Goal: Transaction & Acquisition: Download file/media

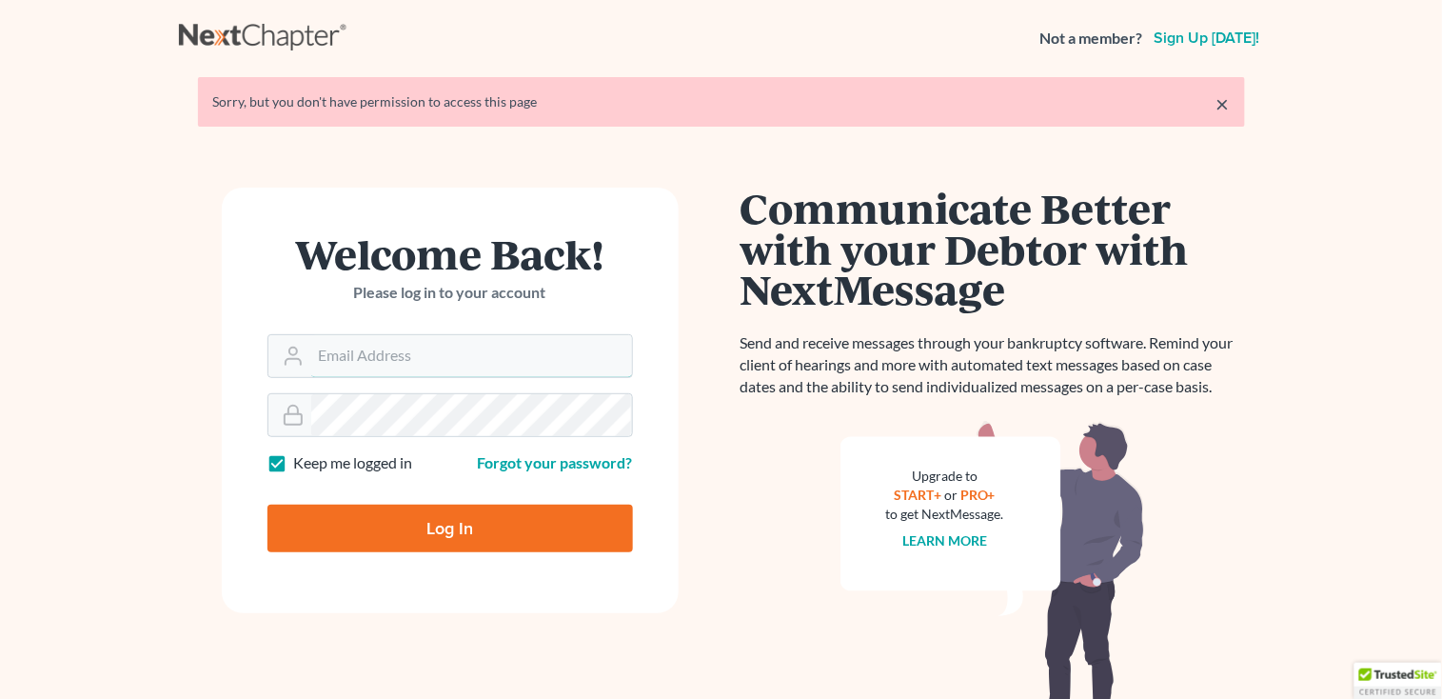
type input "[PERSON_NAME][EMAIL_ADDRESS][DOMAIN_NAME]"
click at [485, 519] on input "Log In" at bounding box center [451, 529] width 366 height 48
type input "Thinking..."
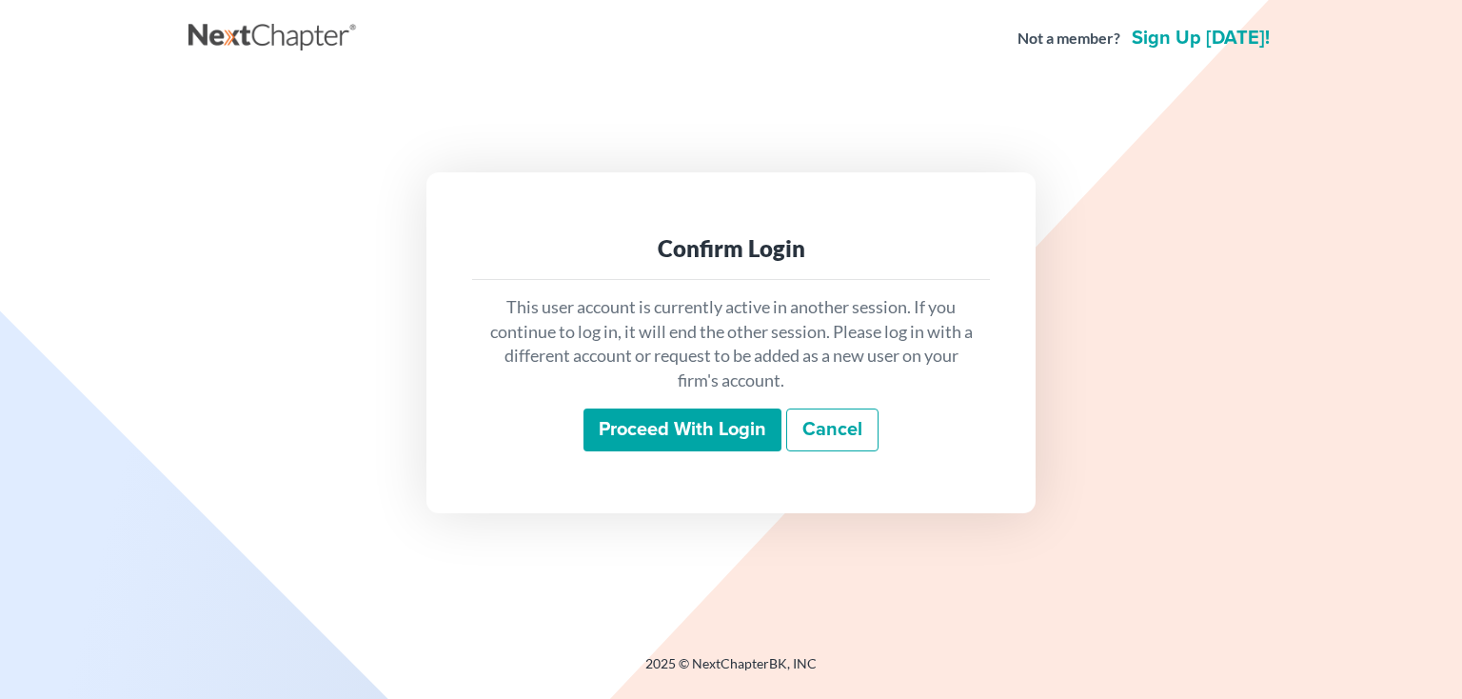
click at [636, 435] on input "Proceed with login" at bounding box center [683, 430] width 198 height 44
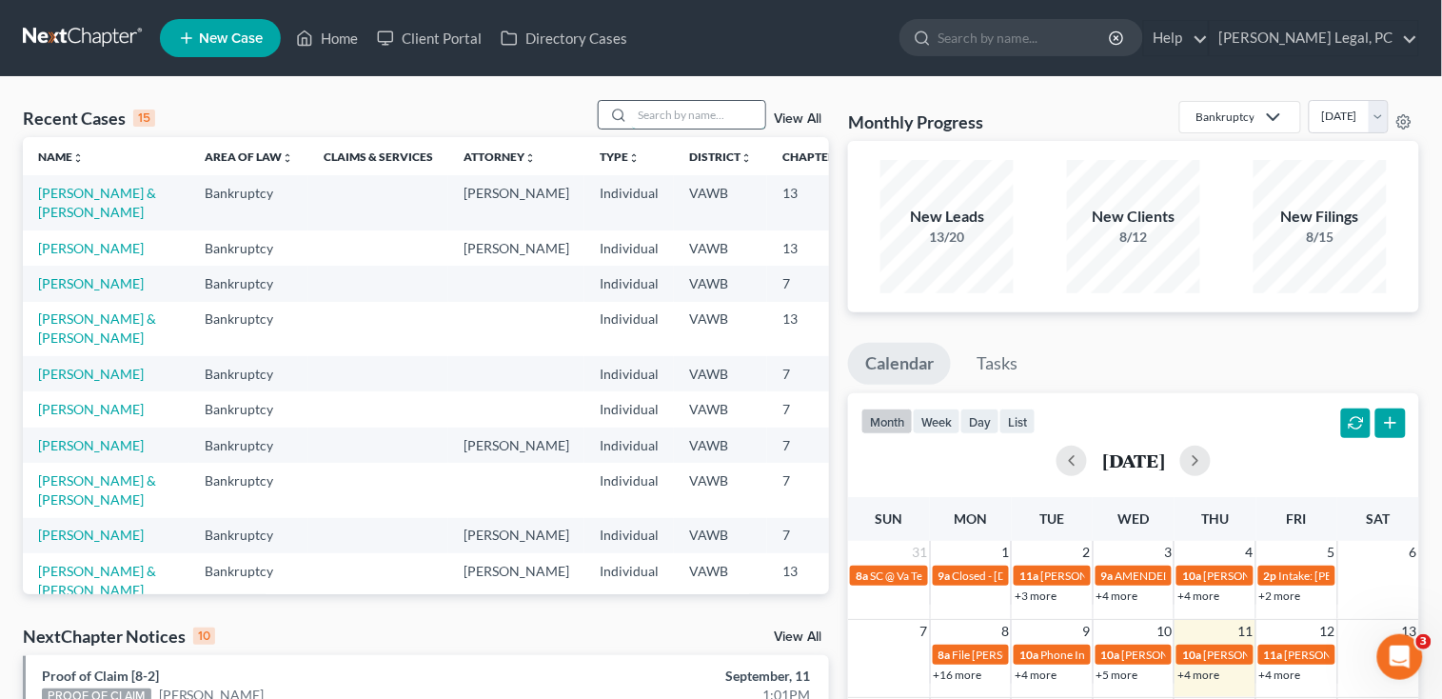
click at [705, 113] on input "search" at bounding box center [698, 115] width 133 height 28
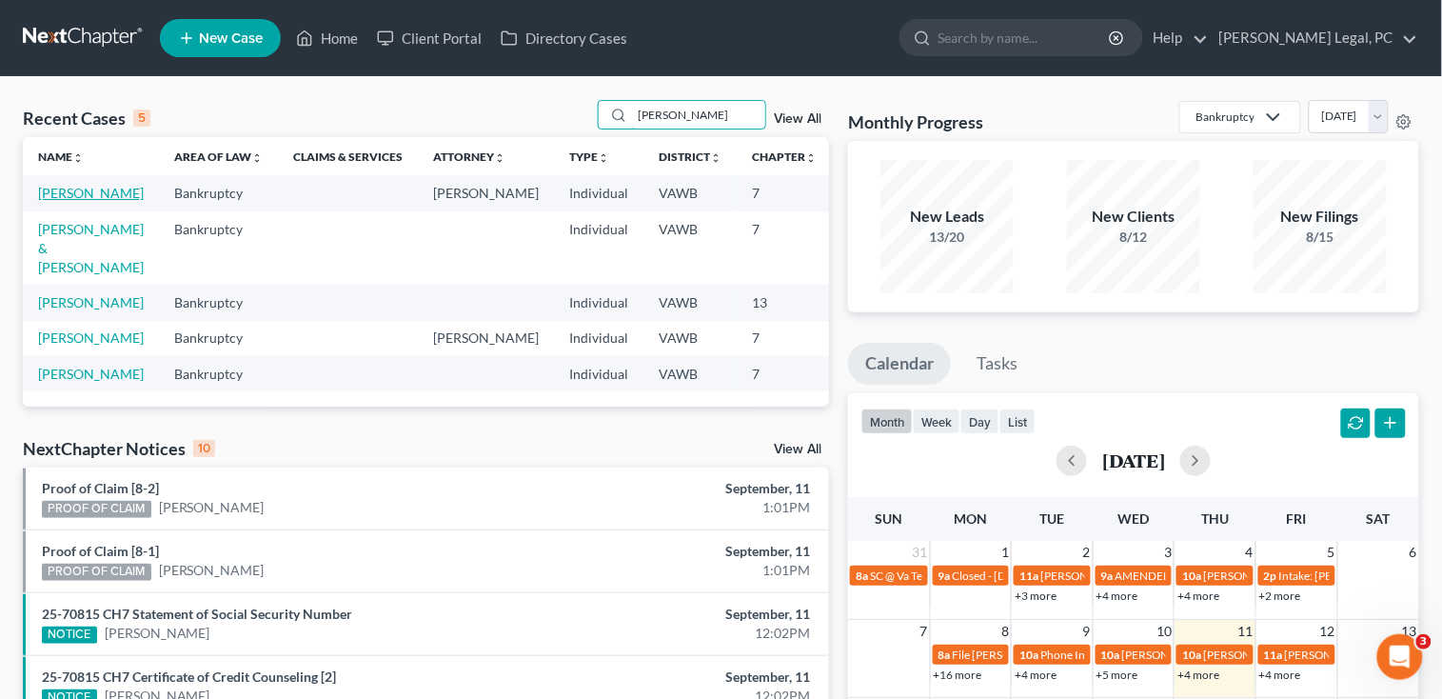
type input "[PERSON_NAME]"
click at [56, 201] on link "[PERSON_NAME]" at bounding box center [91, 193] width 106 height 16
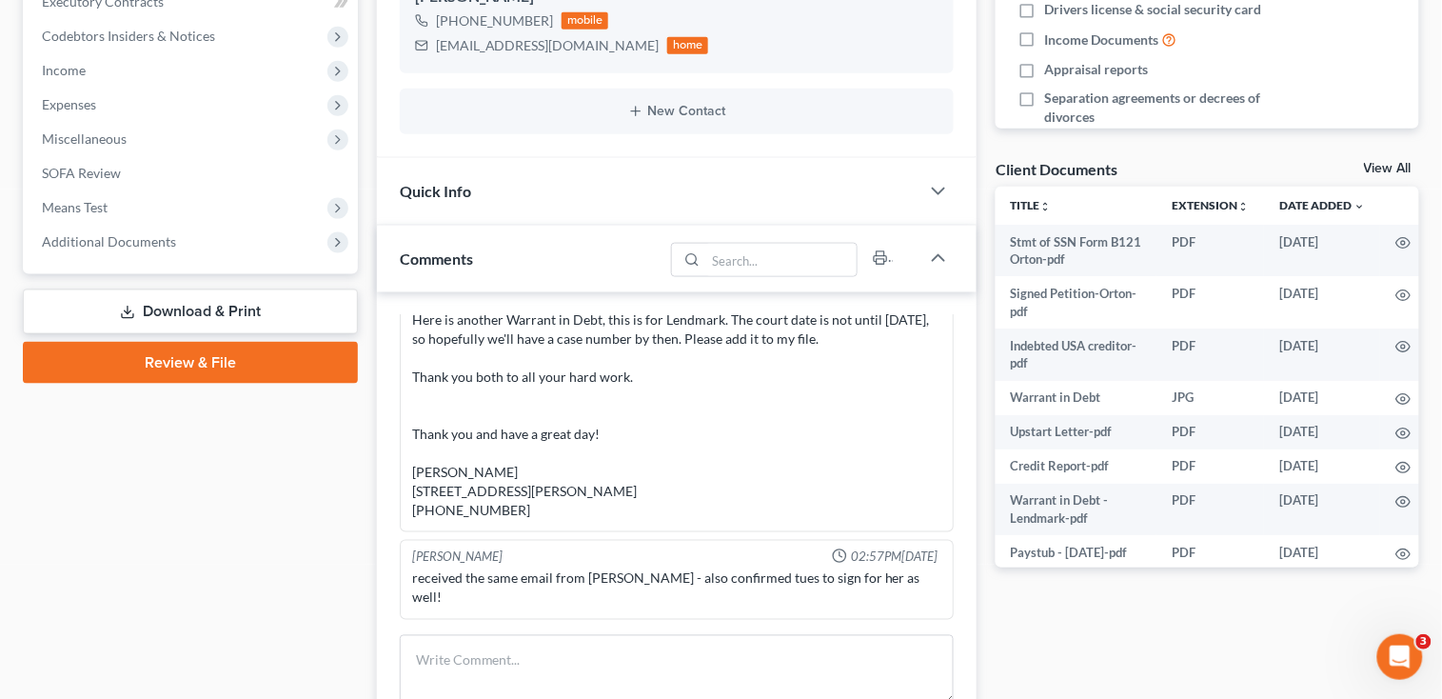
scroll to position [634, 0]
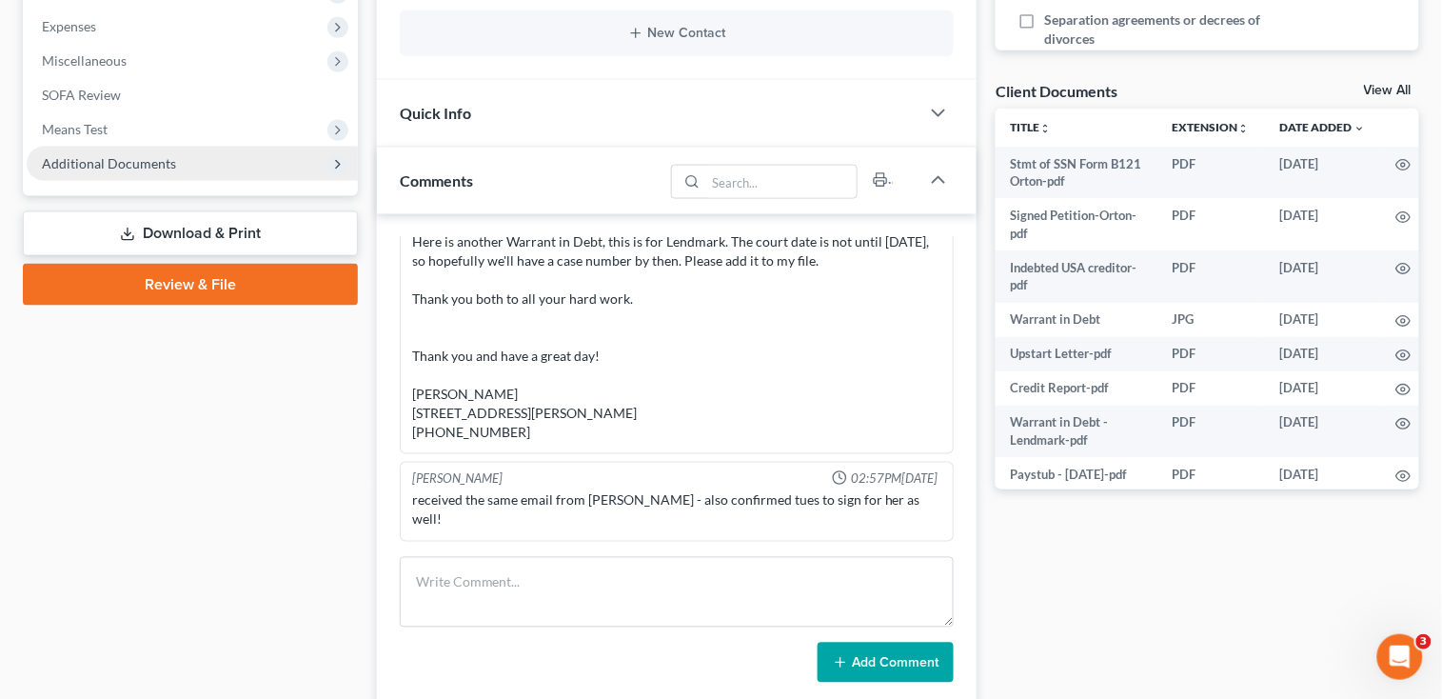
click at [148, 168] on span "Additional Documents" at bounding box center [109, 163] width 134 height 16
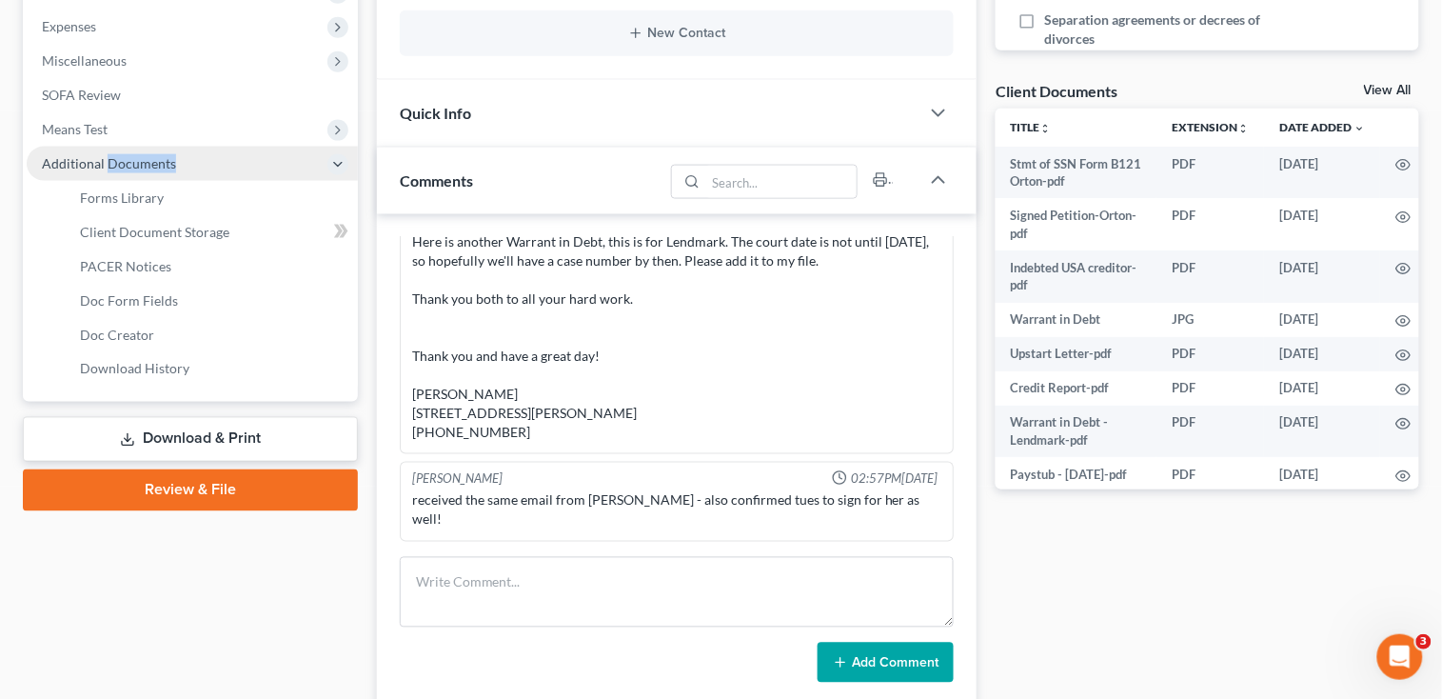
click at [148, 168] on span "Additional Documents" at bounding box center [109, 163] width 134 height 16
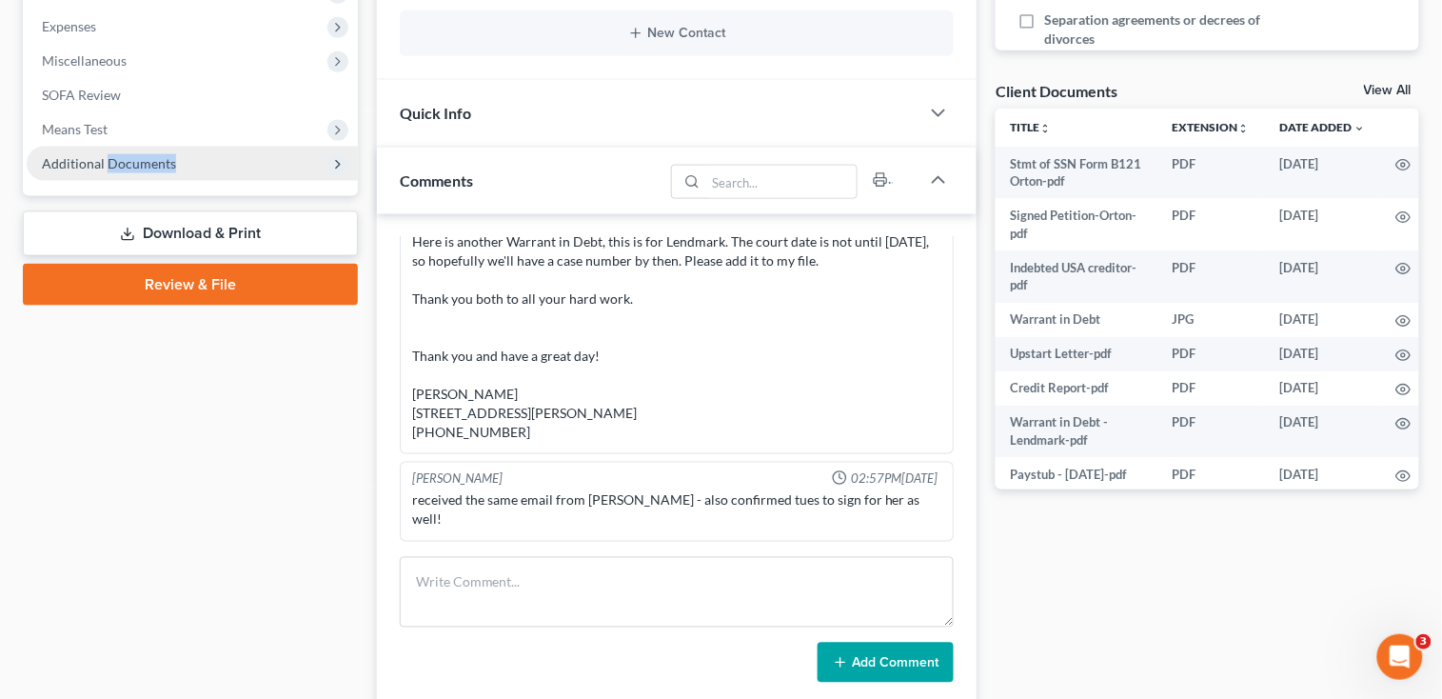
click at [149, 162] on span "Additional Documents" at bounding box center [109, 163] width 134 height 16
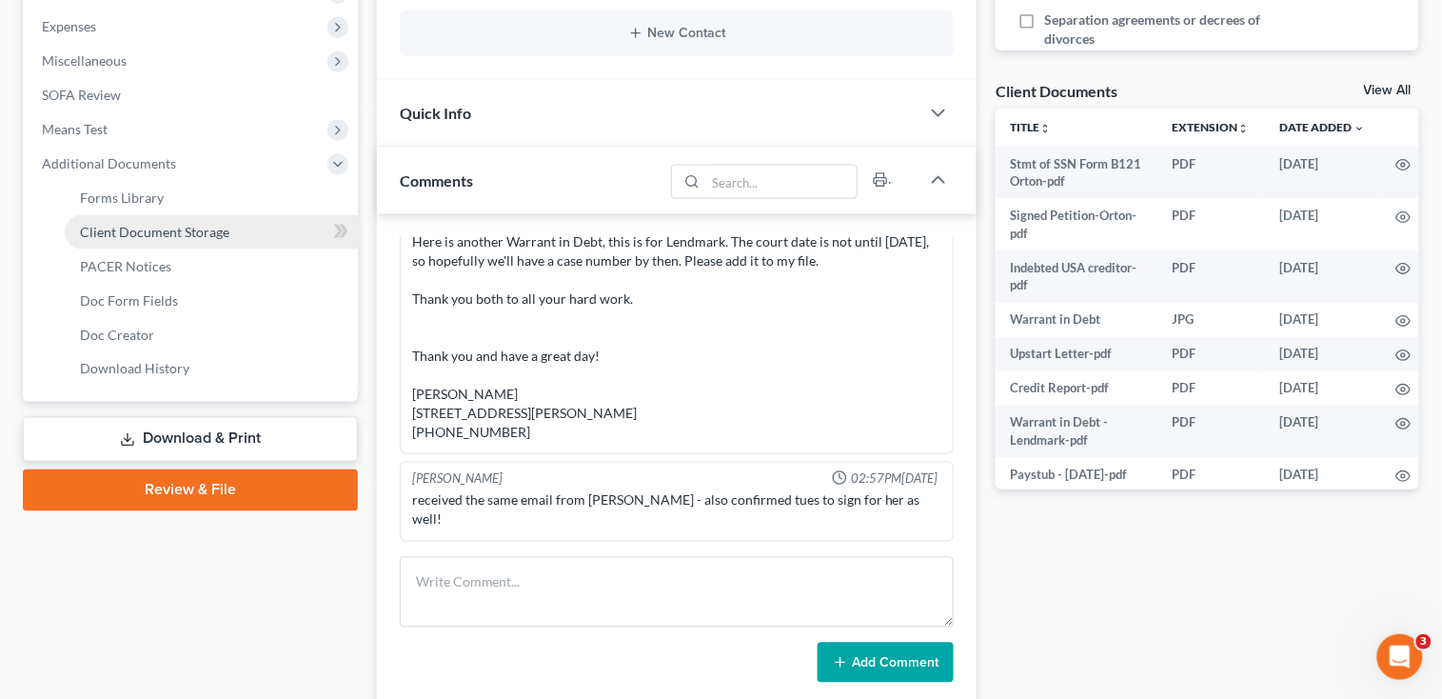
click at [152, 228] on span "Client Document Storage" at bounding box center [154, 232] width 149 height 16
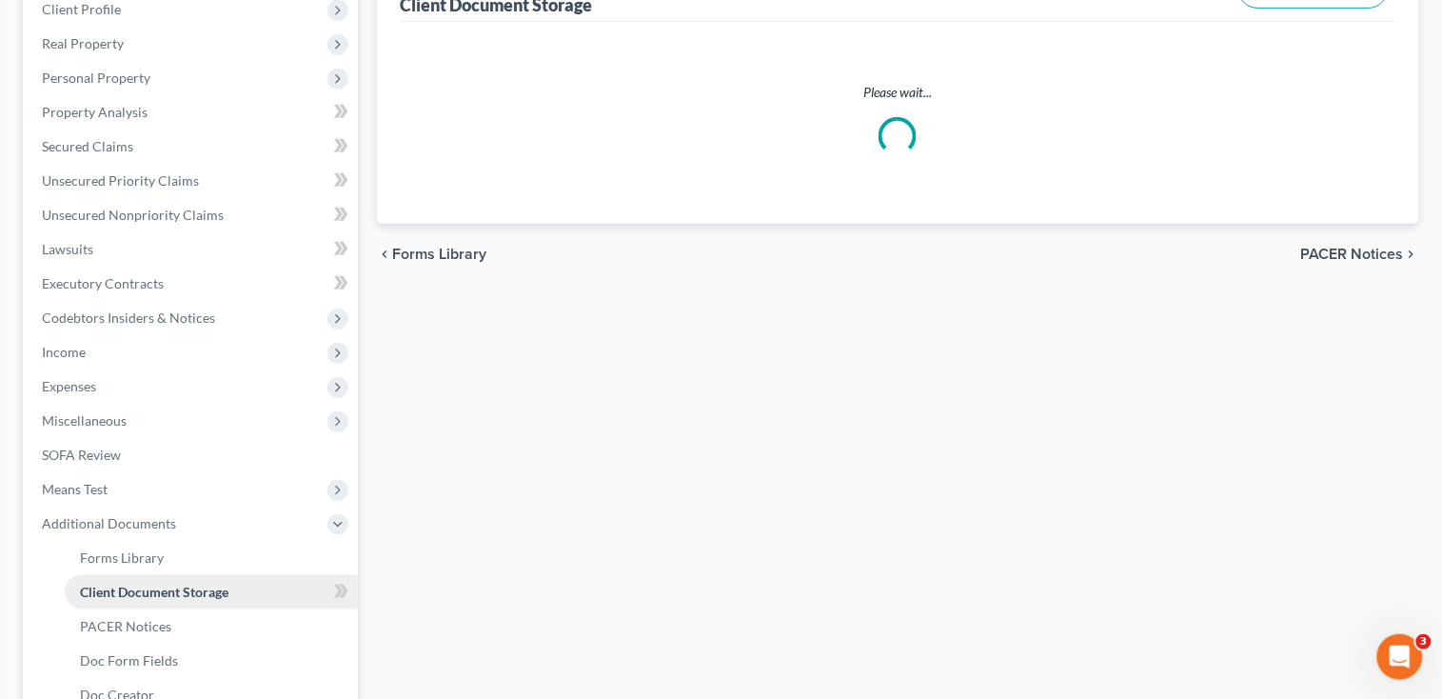
select select "0"
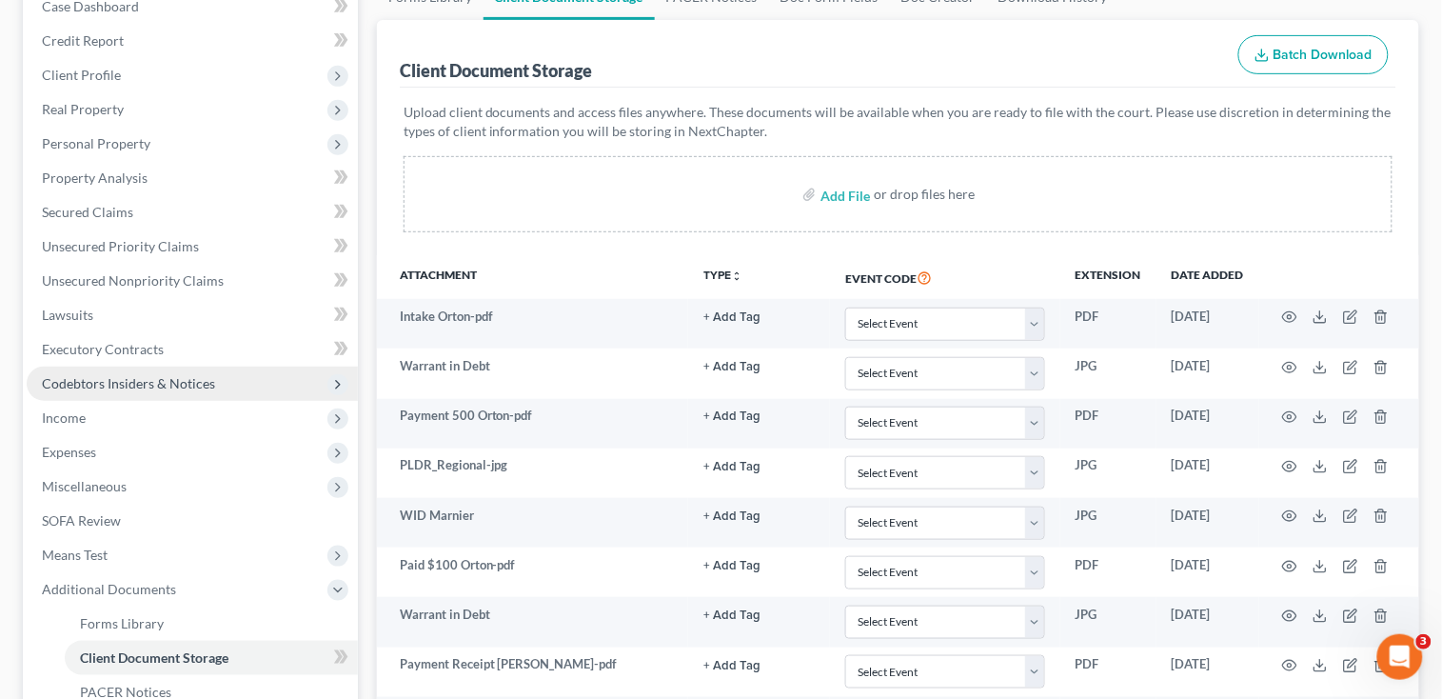
scroll to position [253, 0]
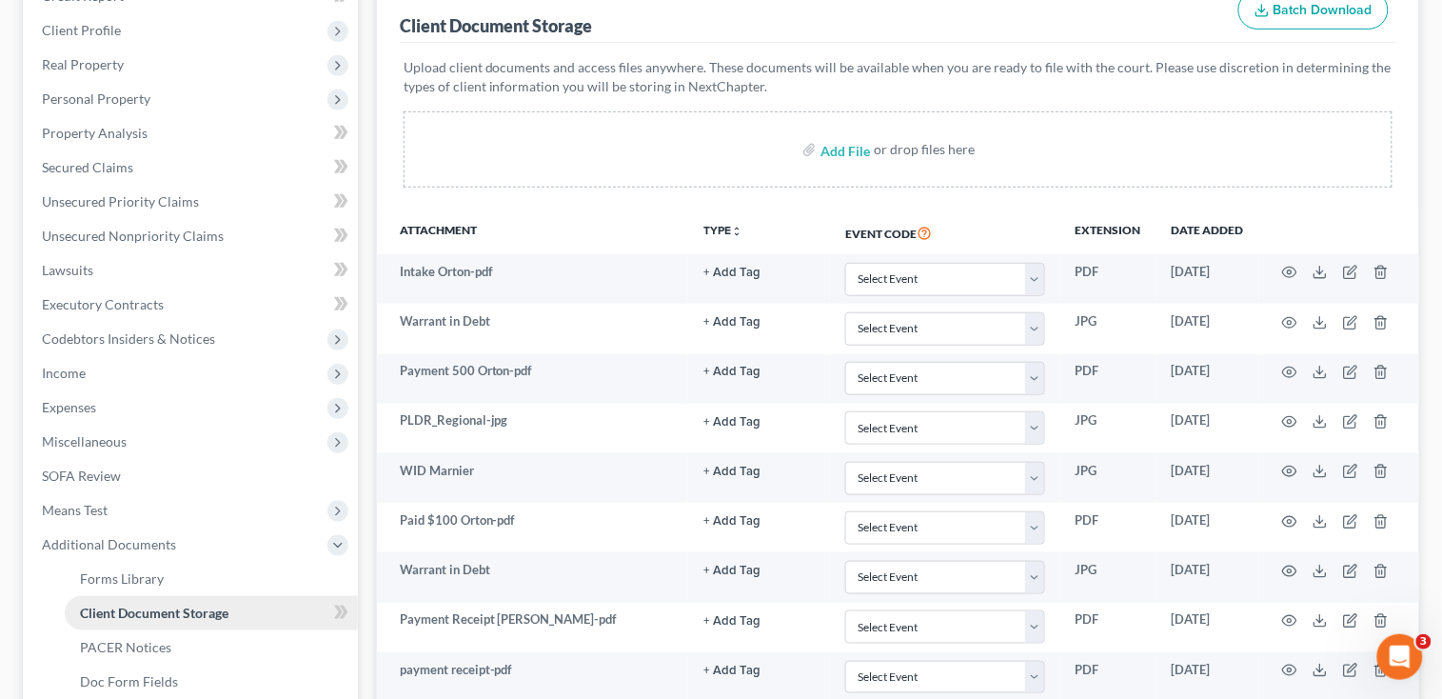
click at [115, 611] on span "Client Document Storage" at bounding box center [154, 612] width 149 height 16
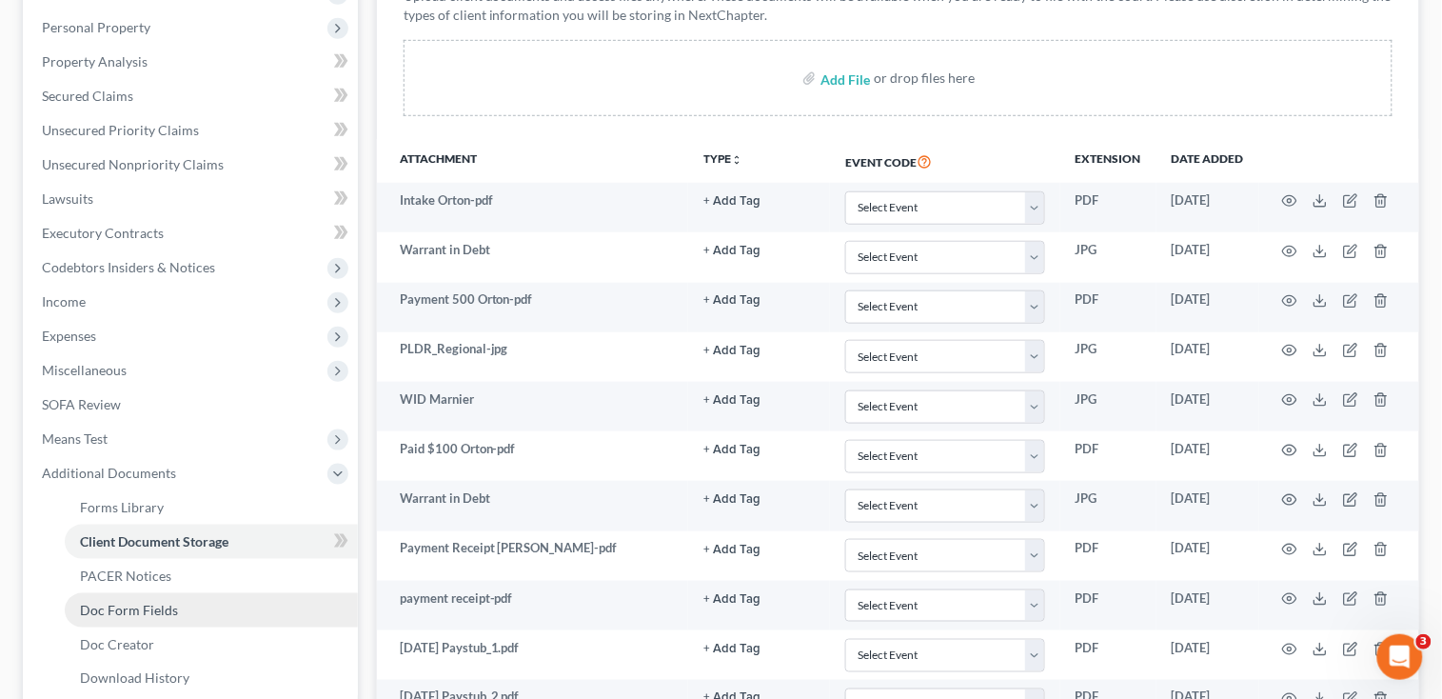
scroll to position [381, 0]
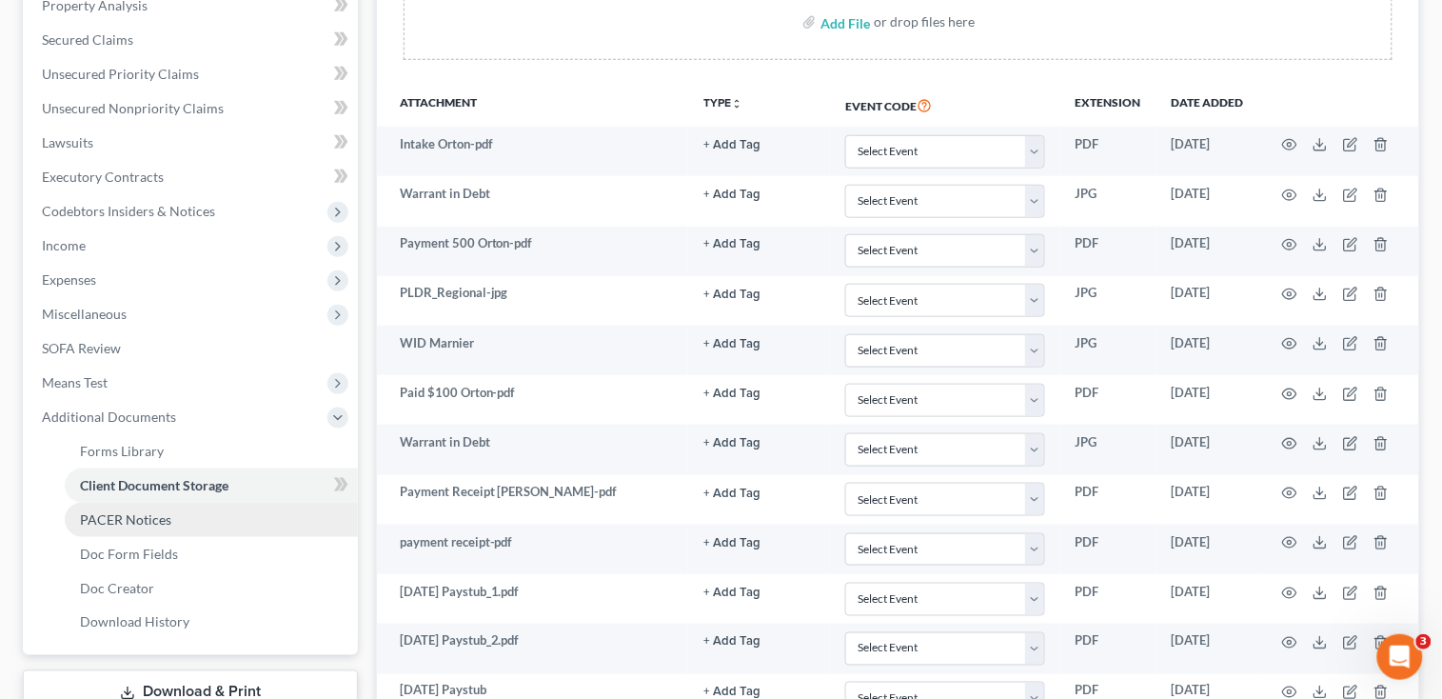
click at [88, 515] on span "PACER Notices" at bounding box center [125, 519] width 91 height 16
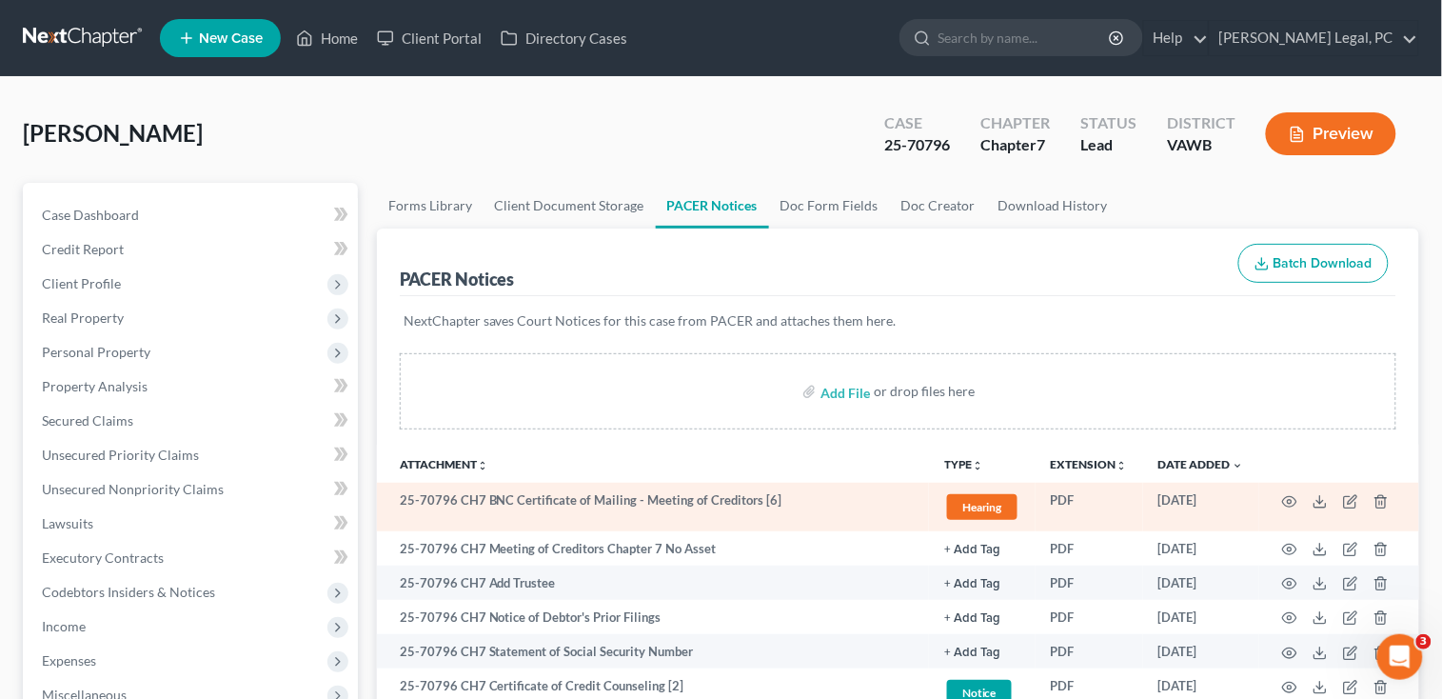
click at [1299, 495] on td at bounding box center [1339, 507] width 160 height 49
click at [1286, 495] on icon "button" at bounding box center [1289, 501] width 15 height 15
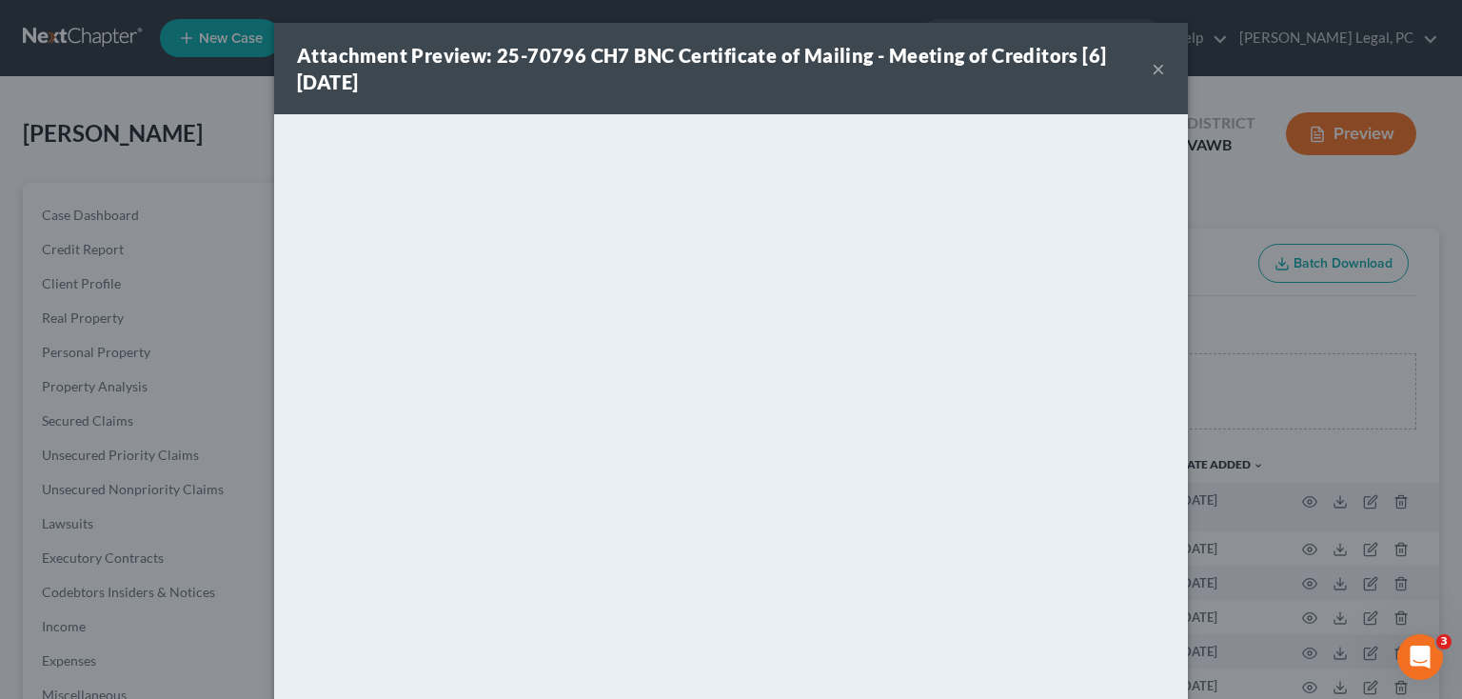
click at [1152, 74] on button "×" at bounding box center [1158, 68] width 13 height 23
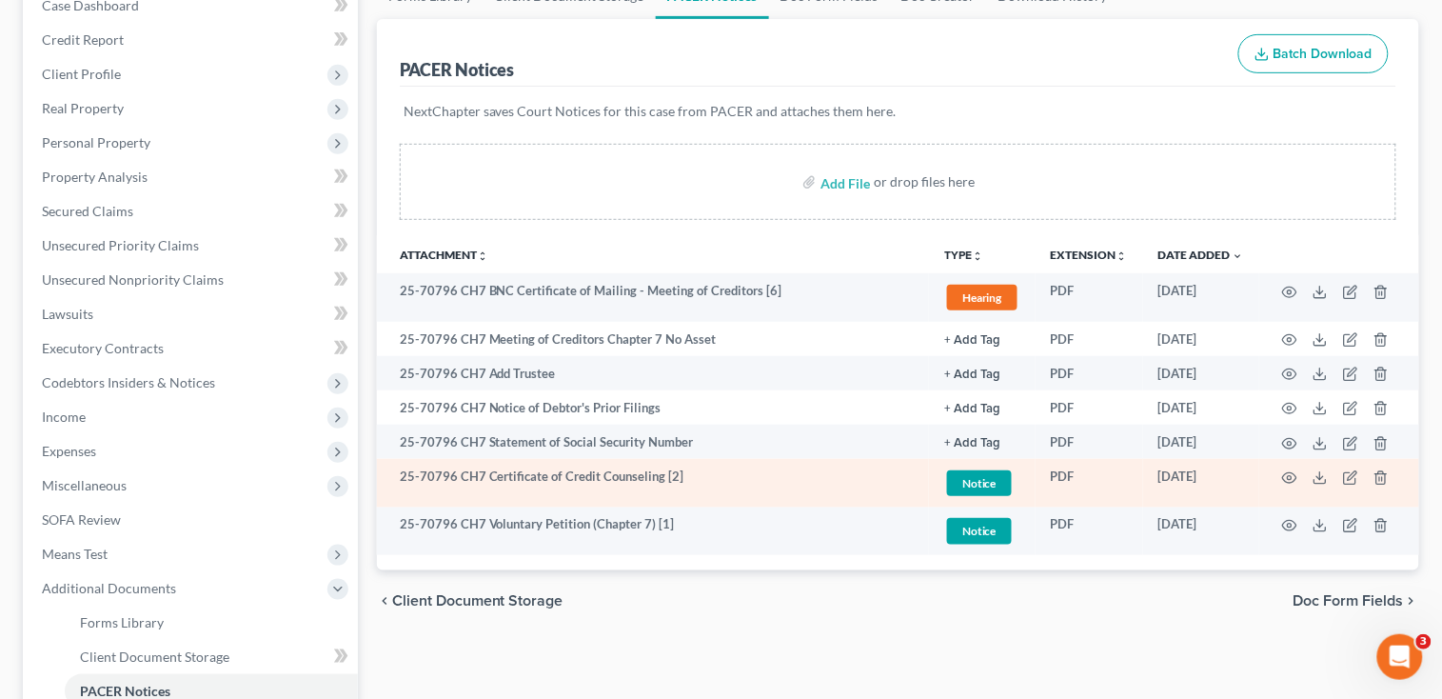
scroll to position [253, 0]
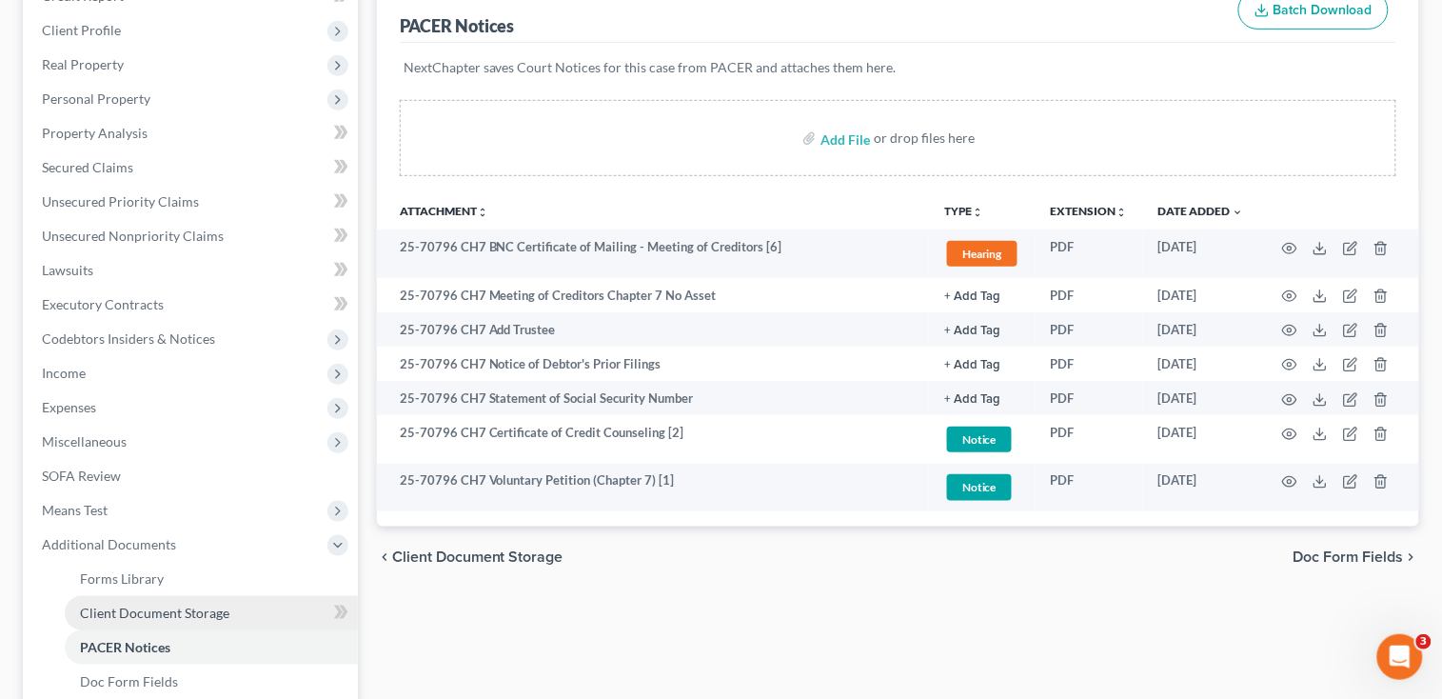
click at [77, 604] on link "Client Document Storage" at bounding box center [211, 613] width 293 height 34
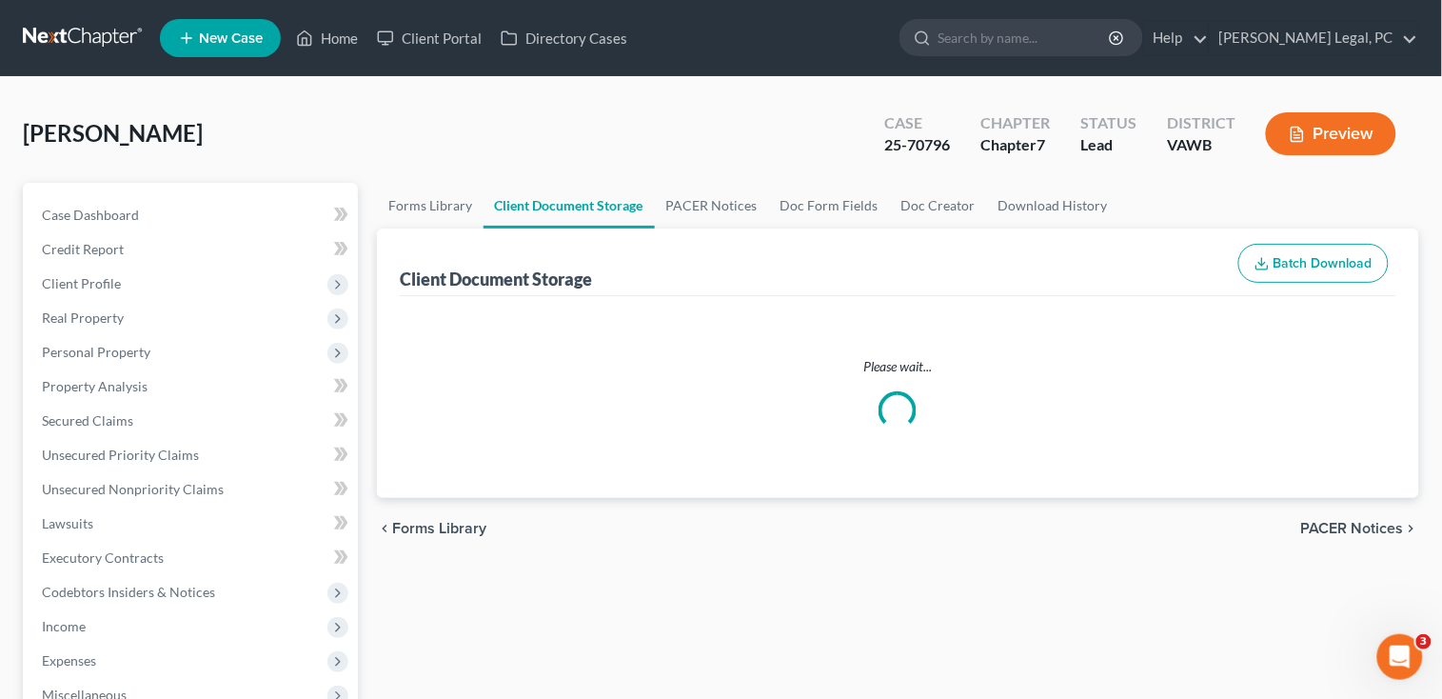
select select "0"
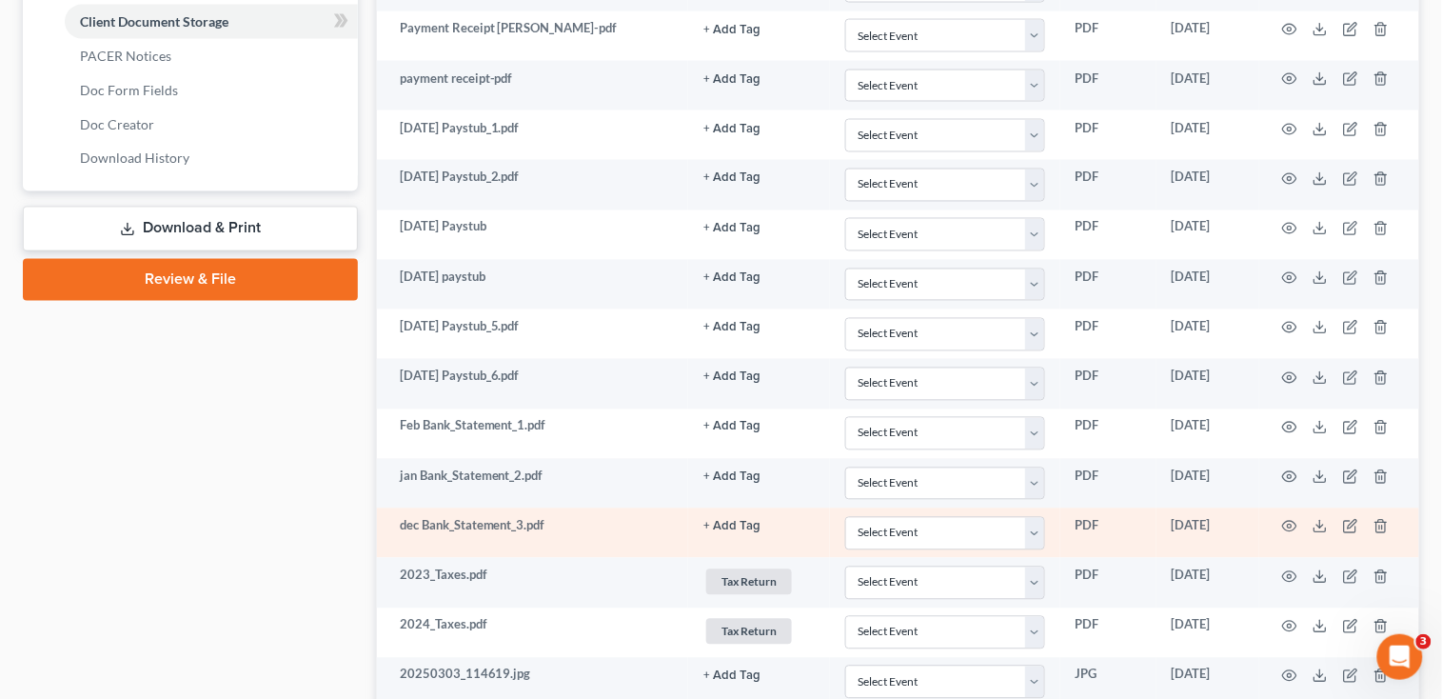
scroll to position [888, 0]
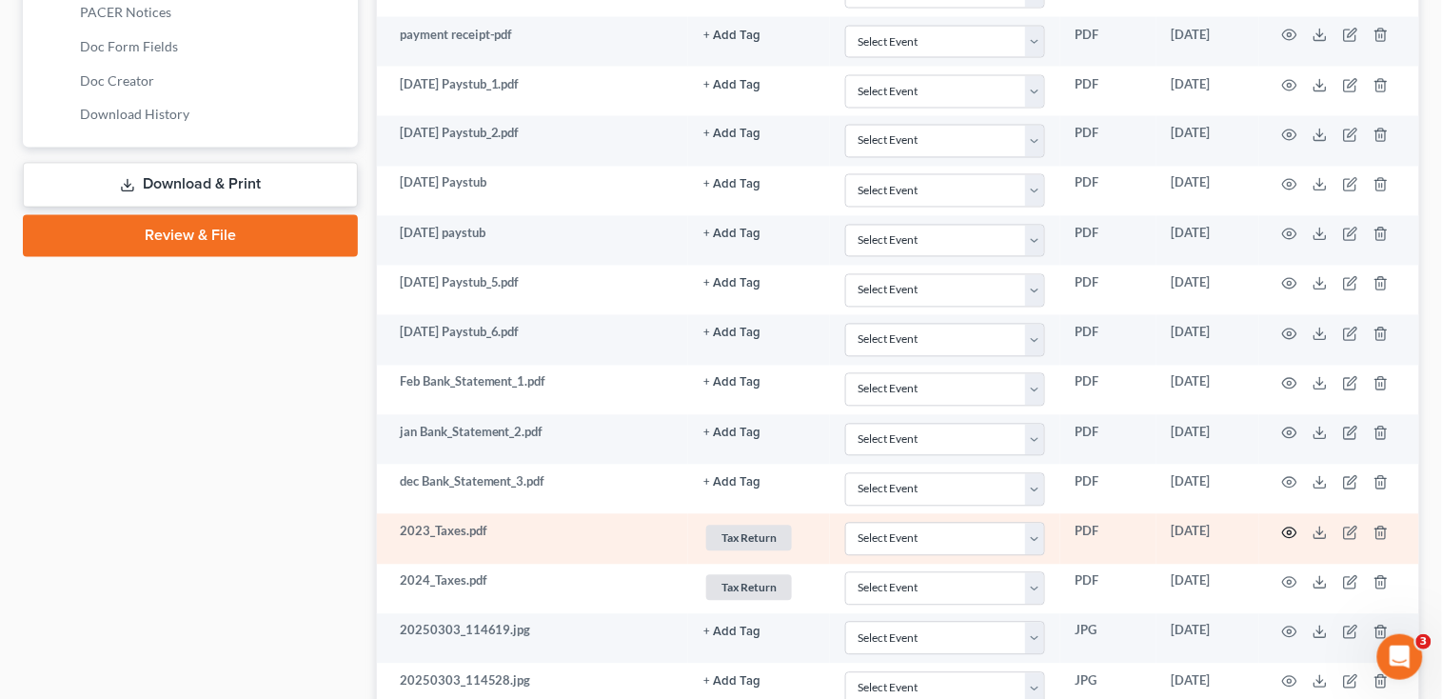
click at [1290, 533] on icon "button" at bounding box center [1289, 532] width 15 height 15
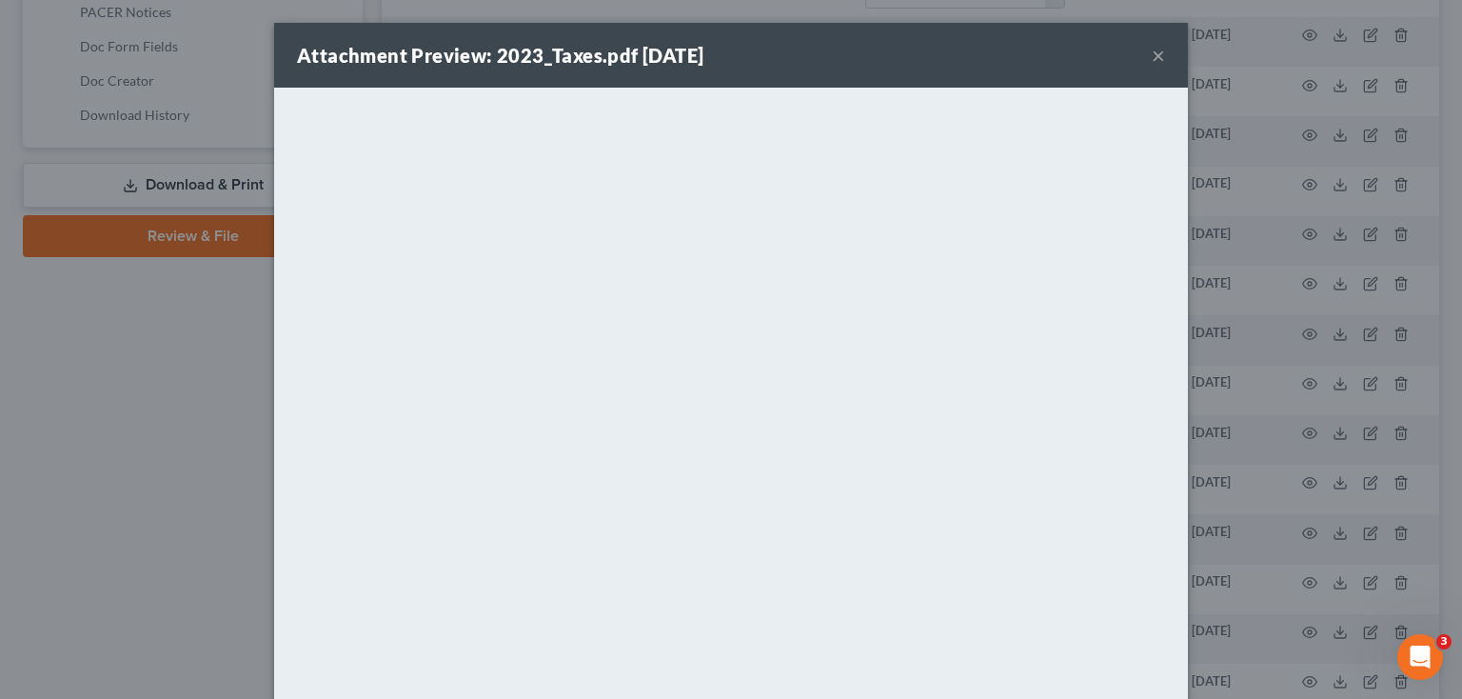
click at [1152, 50] on button "×" at bounding box center [1158, 55] width 13 height 23
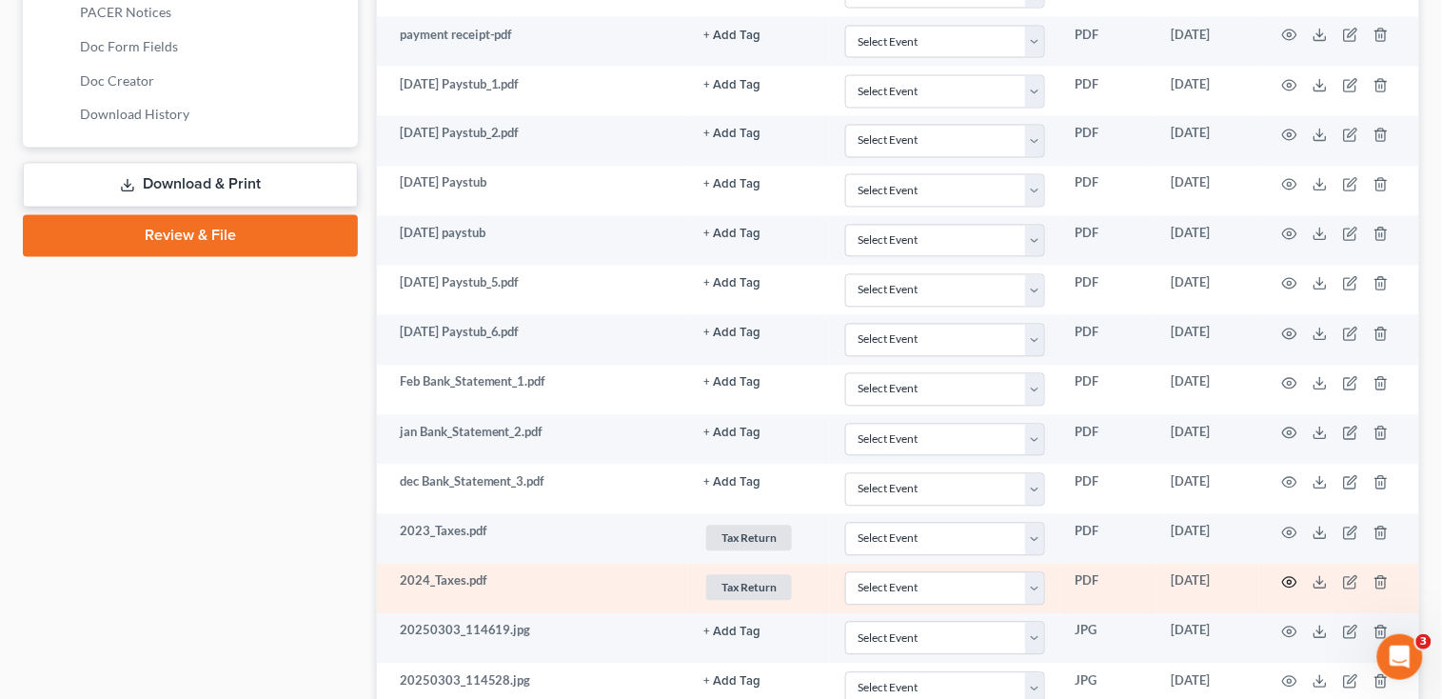
click at [1287, 583] on icon "button" at bounding box center [1289, 582] width 15 height 15
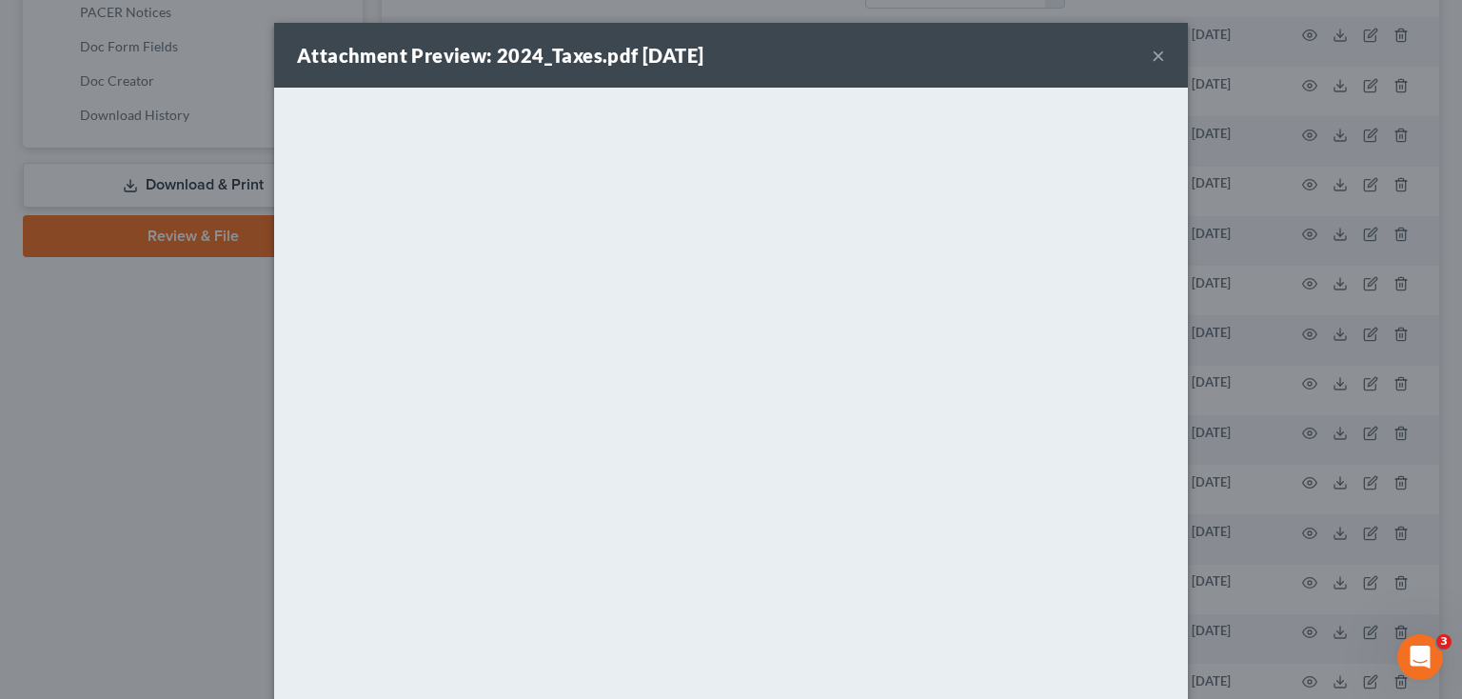
click at [1138, 52] on div "Attachment Preview: 2024_Taxes.pdf [DATE] ×" at bounding box center [731, 55] width 914 height 65
click at [1154, 59] on button "×" at bounding box center [1158, 55] width 13 height 23
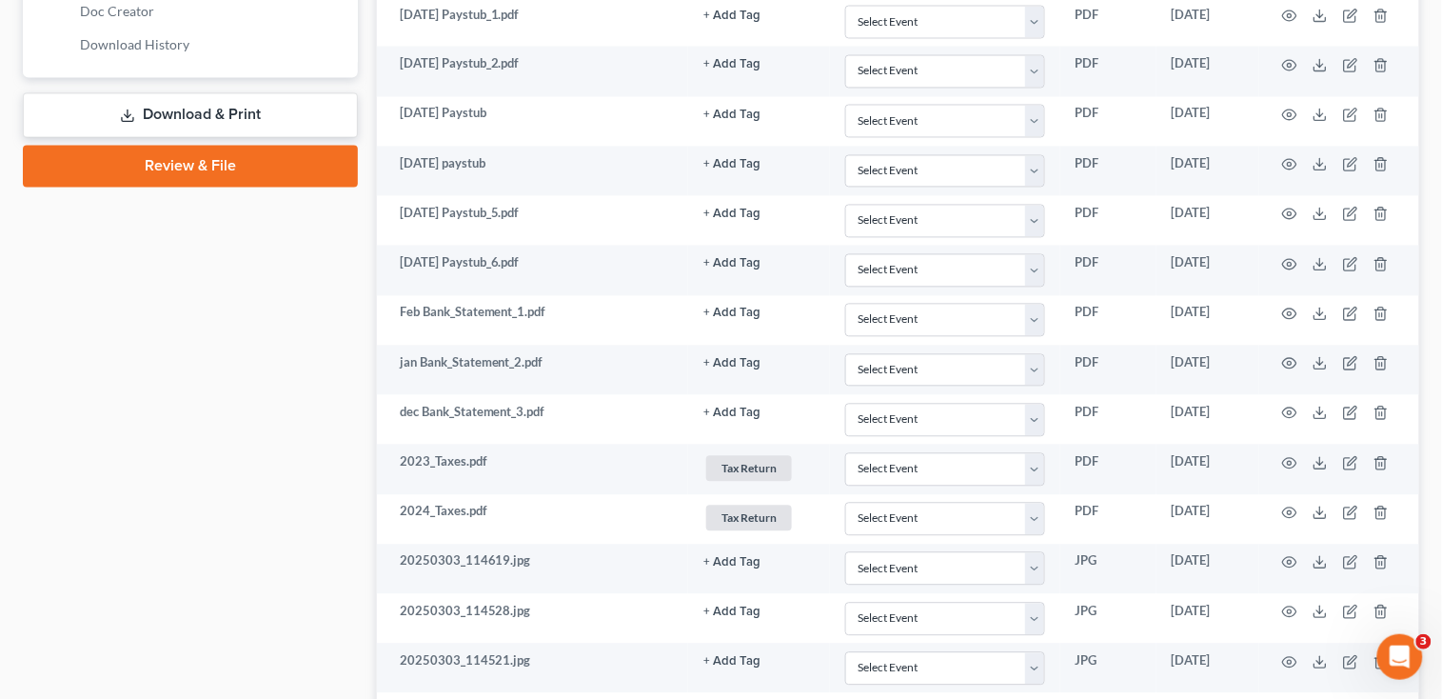
scroll to position [1142, 0]
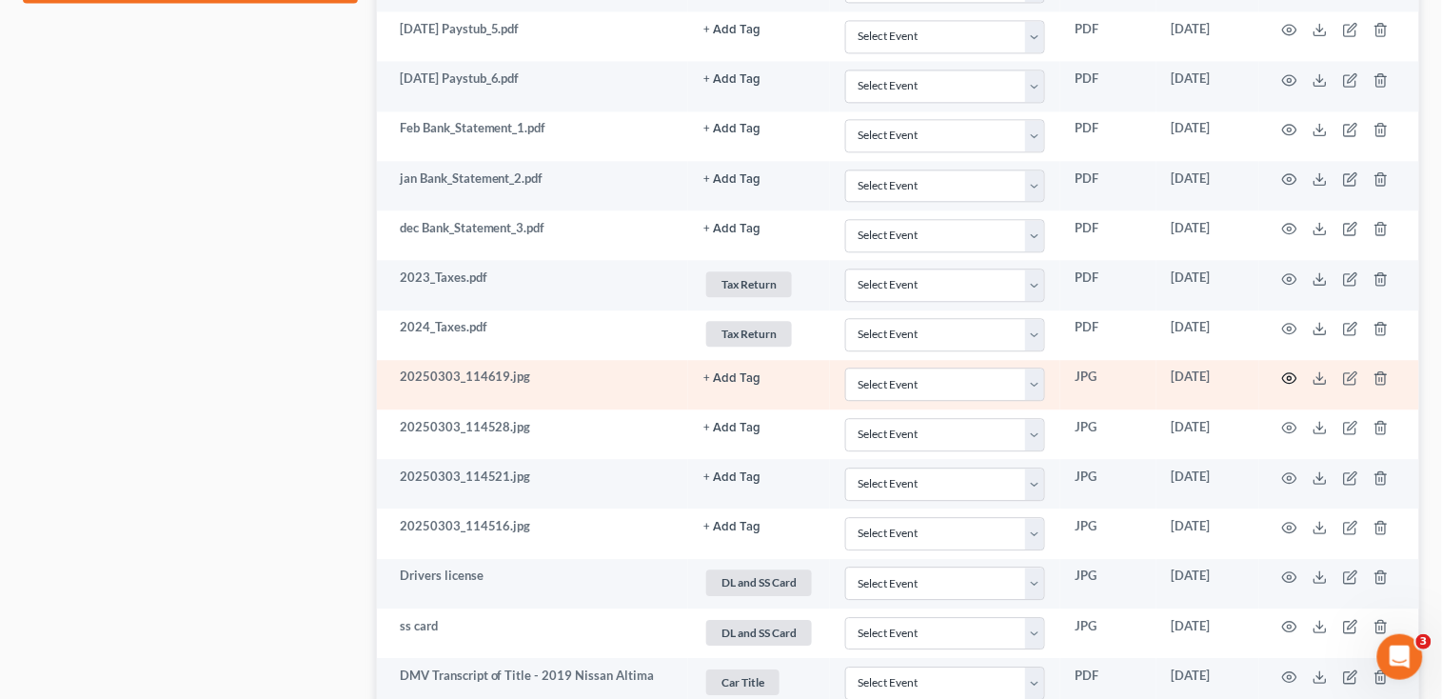
click at [1297, 371] on icon "button" at bounding box center [1289, 377] width 15 height 15
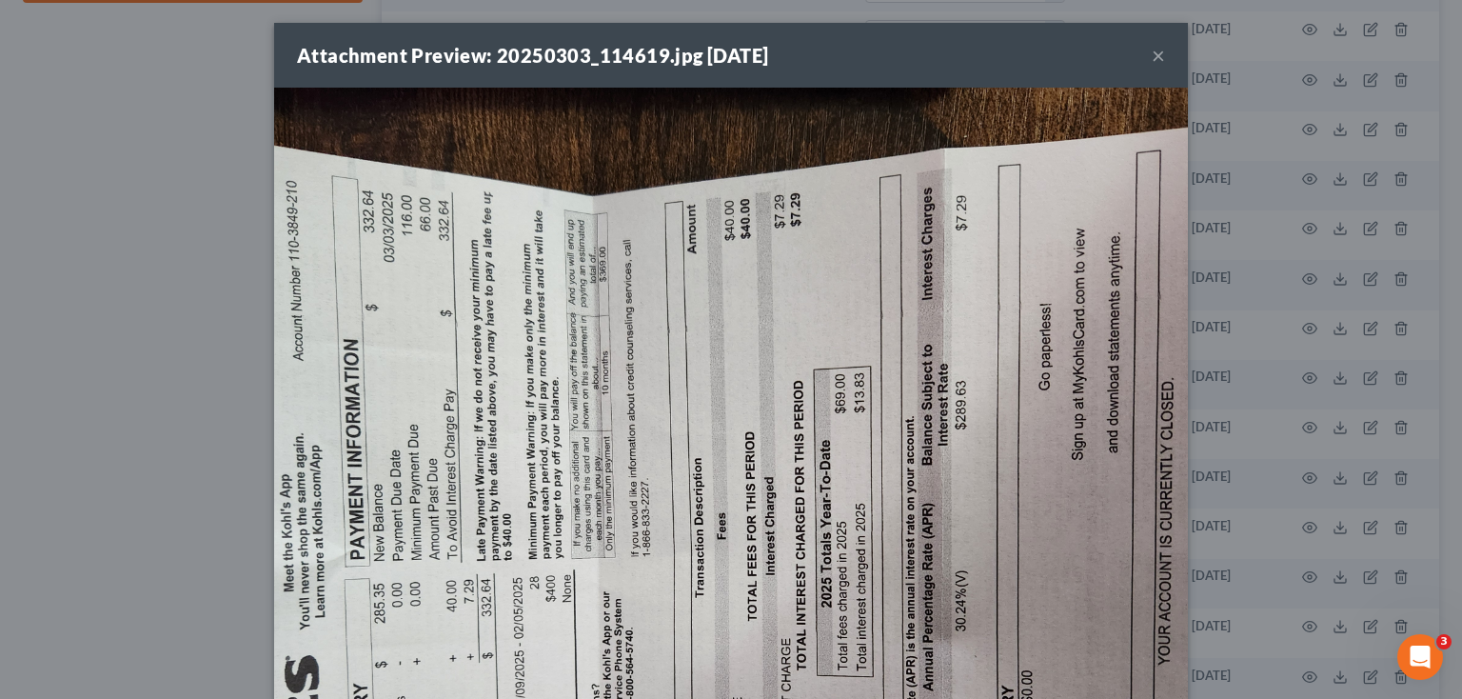
click at [1152, 58] on button "×" at bounding box center [1158, 55] width 13 height 23
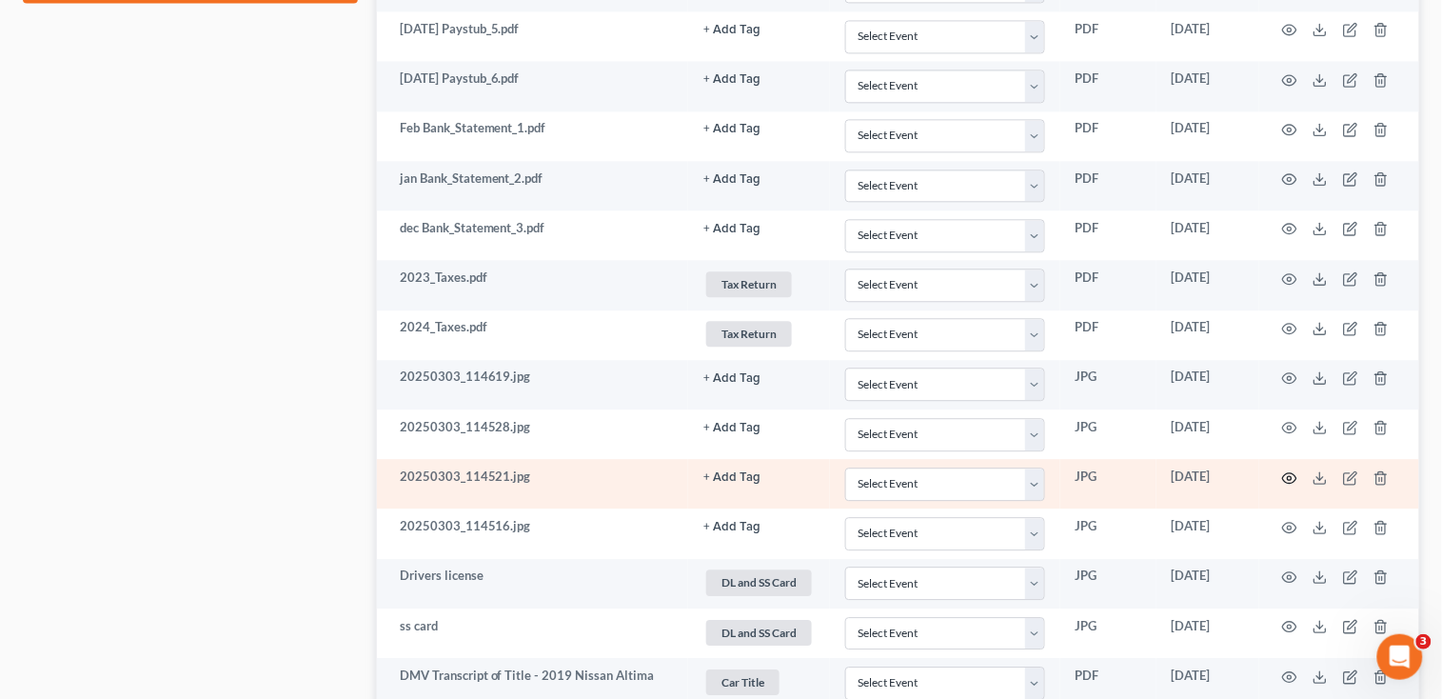
click at [1284, 480] on icon "button" at bounding box center [1290, 477] width 14 height 10
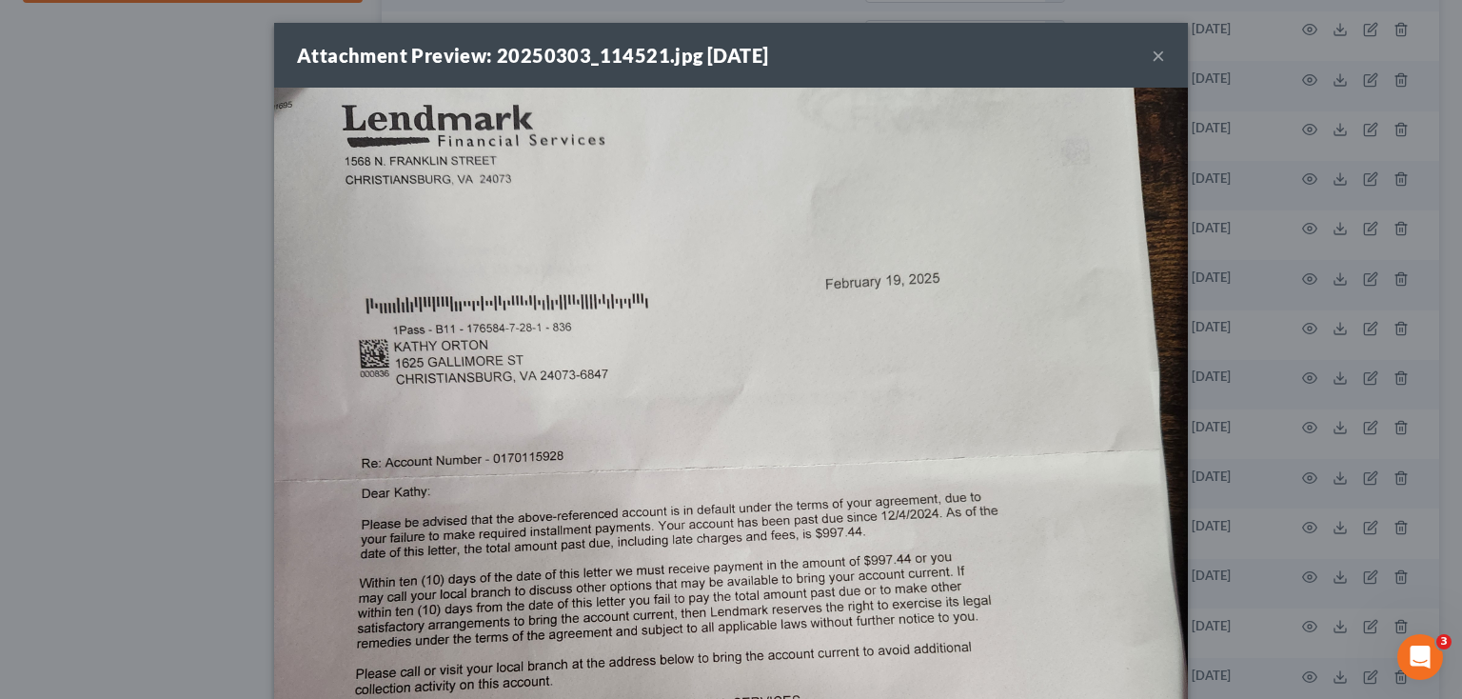
click at [1153, 56] on button "×" at bounding box center [1158, 55] width 13 height 23
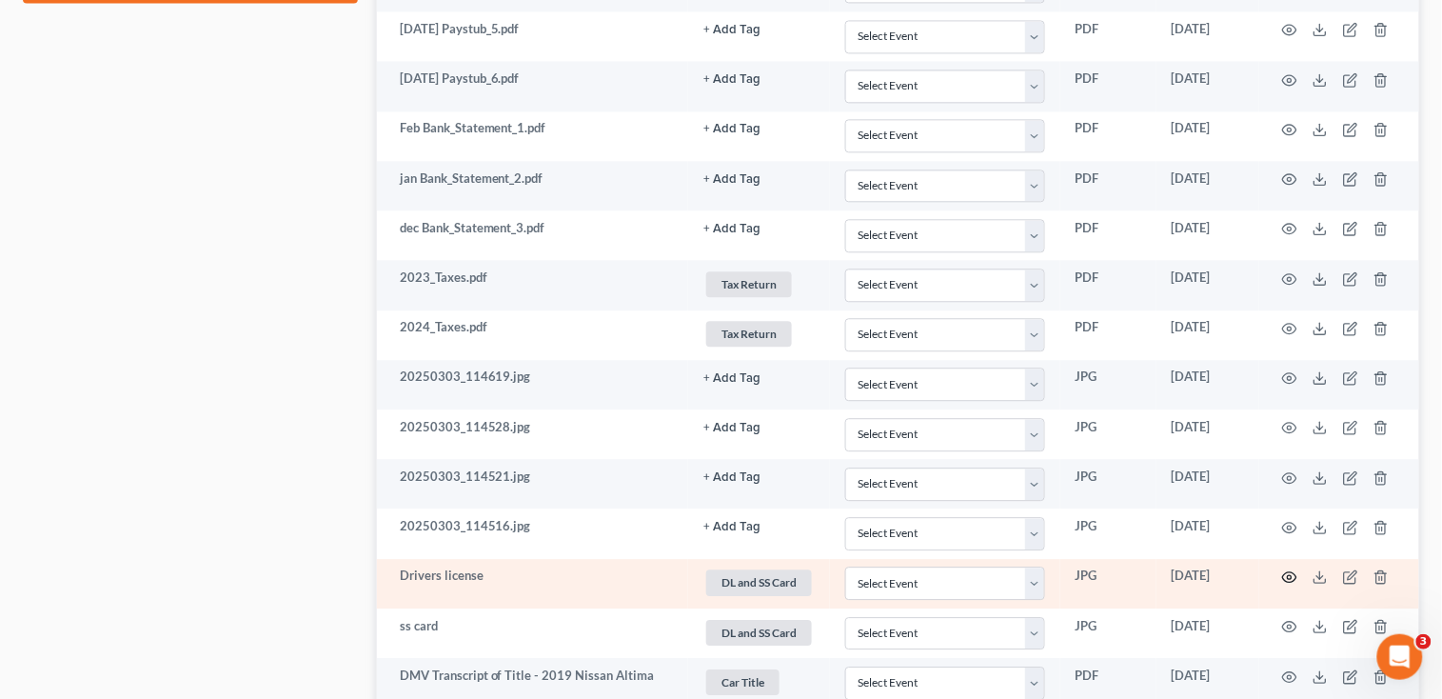
click at [1289, 578] on circle "button" at bounding box center [1290, 577] width 4 height 4
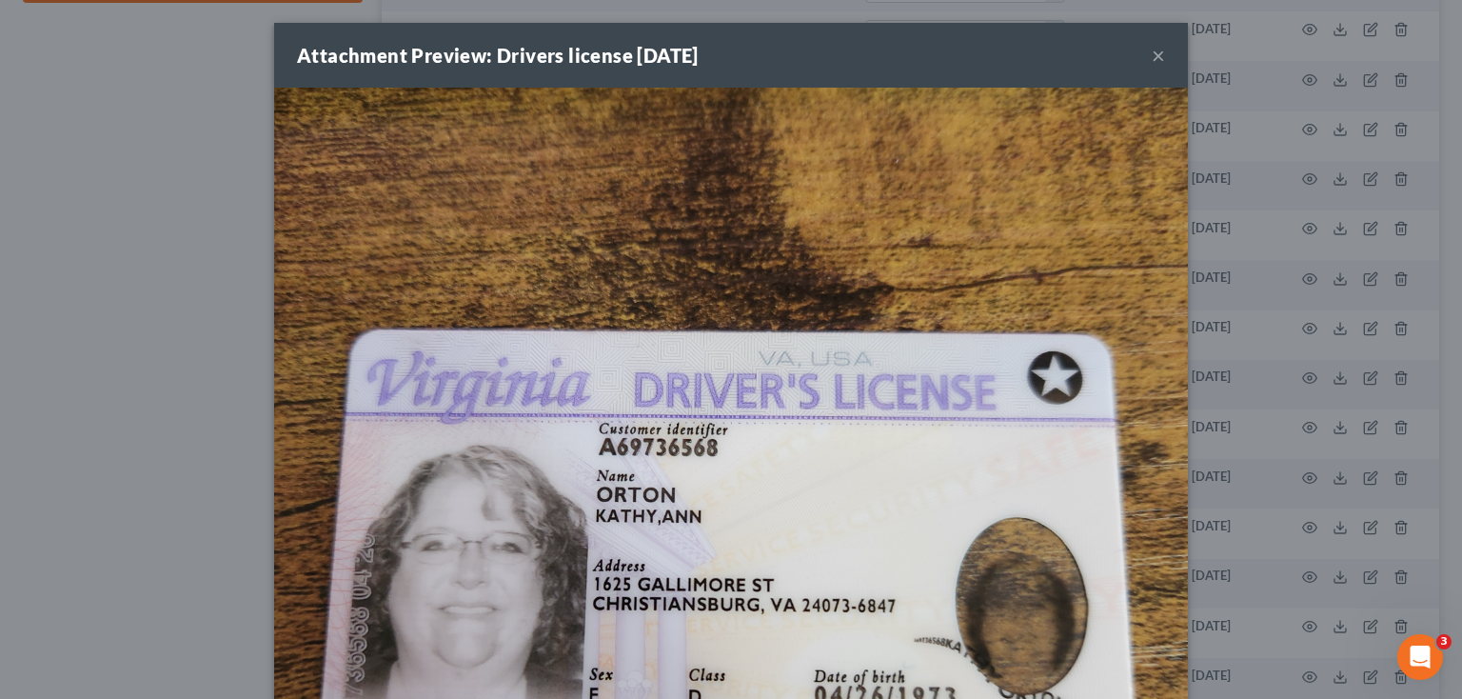
click at [833, 208] on img at bounding box center [731, 545] width 914 height 914
drag, startPoint x: 833, startPoint y: 208, endPoint x: 850, endPoint y: 190, distance: 24.2
click at [850, 190] on img at bounding box center [731, 545] width 914 height 914
click at [825, 177] on img at bounding box center [731, 545] width 914 height 914
click at [524, 208] on img at bounding box center [731, 545] width 914 height 914
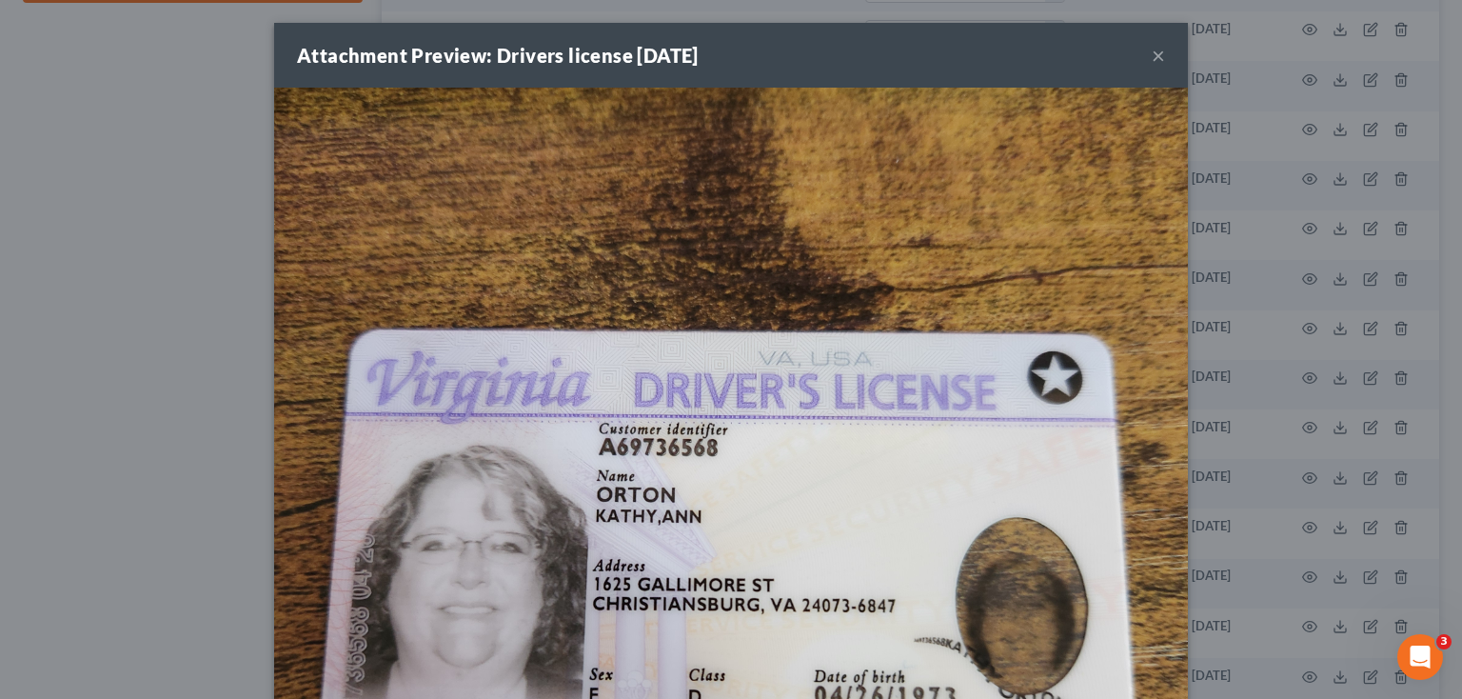
click at [524, 208] on img at bounding box center [731, 545] width 914 height 914
drag, startPoint x: 540, startPoint y: 203, endPoint x: 938, endPoint y: 153, distance: 401.0
drag, startPoint x: 938, startPoint y: 153, endPoint x: 364, endPoint y: 147, distance: 574.1
click at [364, 147] on img at bounding box center [731, 545] width 914 height 914
click at [162, 218] on div "Attachment Preview: Drivers license [DATE] × Download" at bounding box center [731, 349] width 1462 height 699
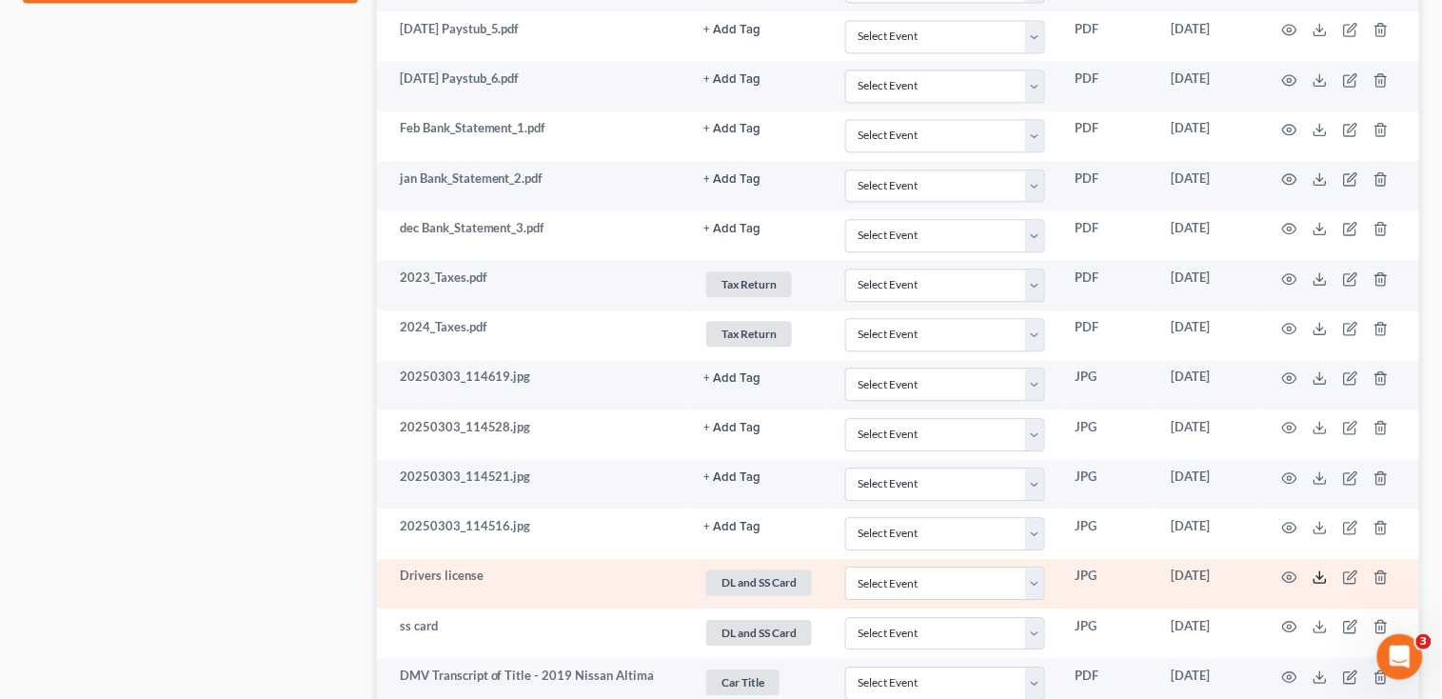
click at [1320, 583] on icon at bounding box center [1320, 576] width 15 height 15
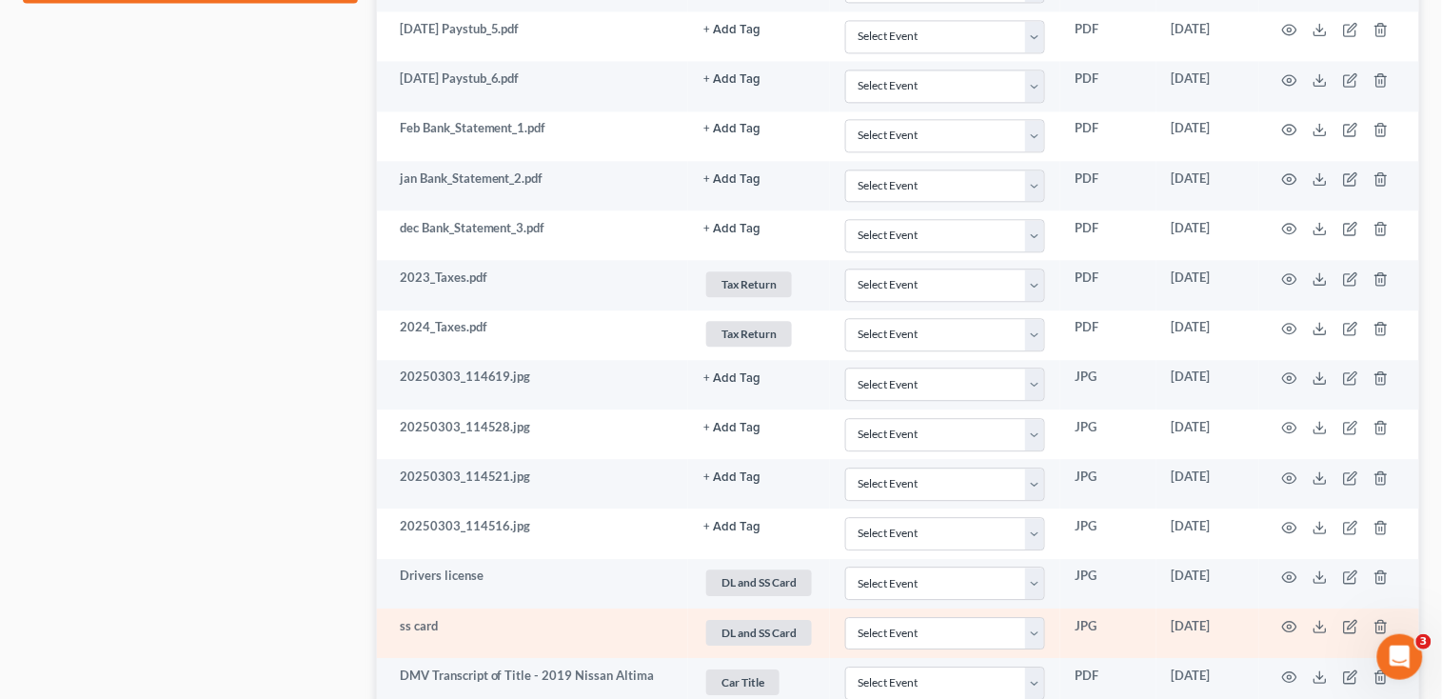
click at [1329, 633] on td at bounding box center [1339, 633] width 160 height 50
click at [1318, 633] on icon at bounding box center [1320, 626] width 15 height 15
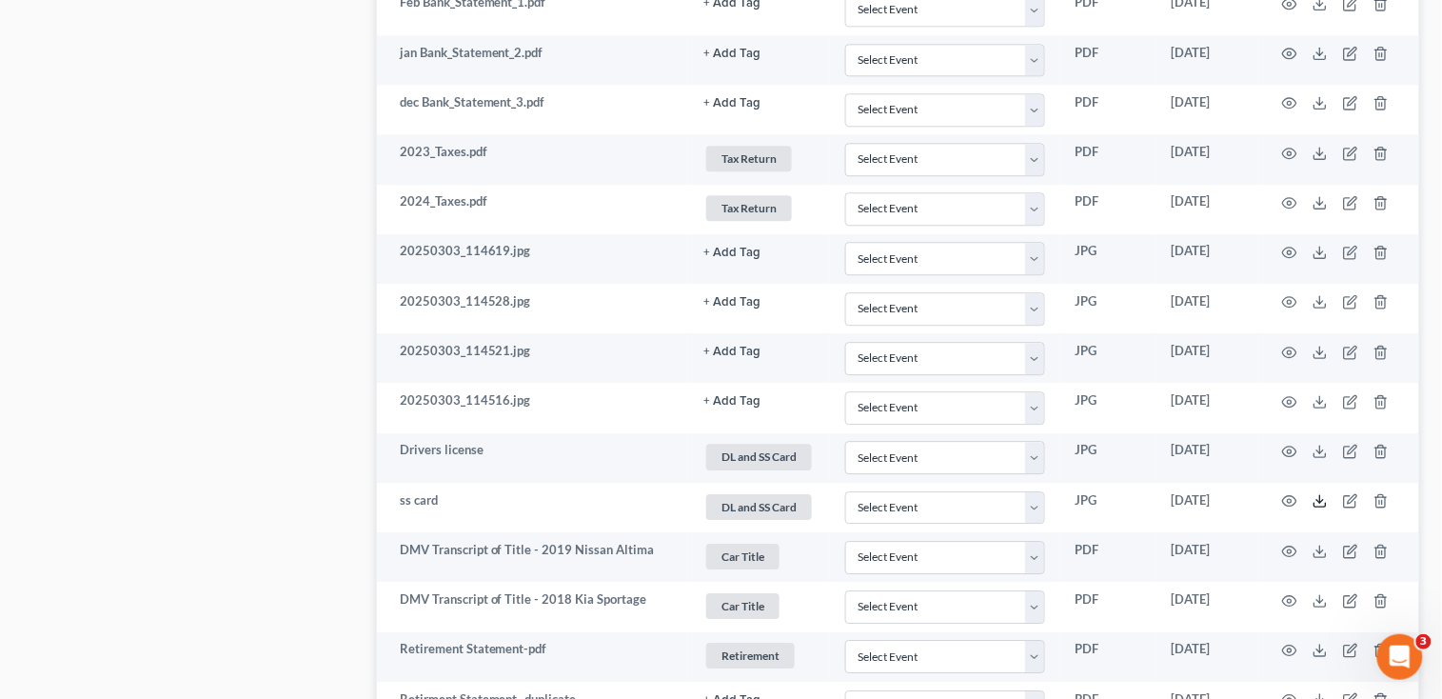
scroll to position [1269, 0]
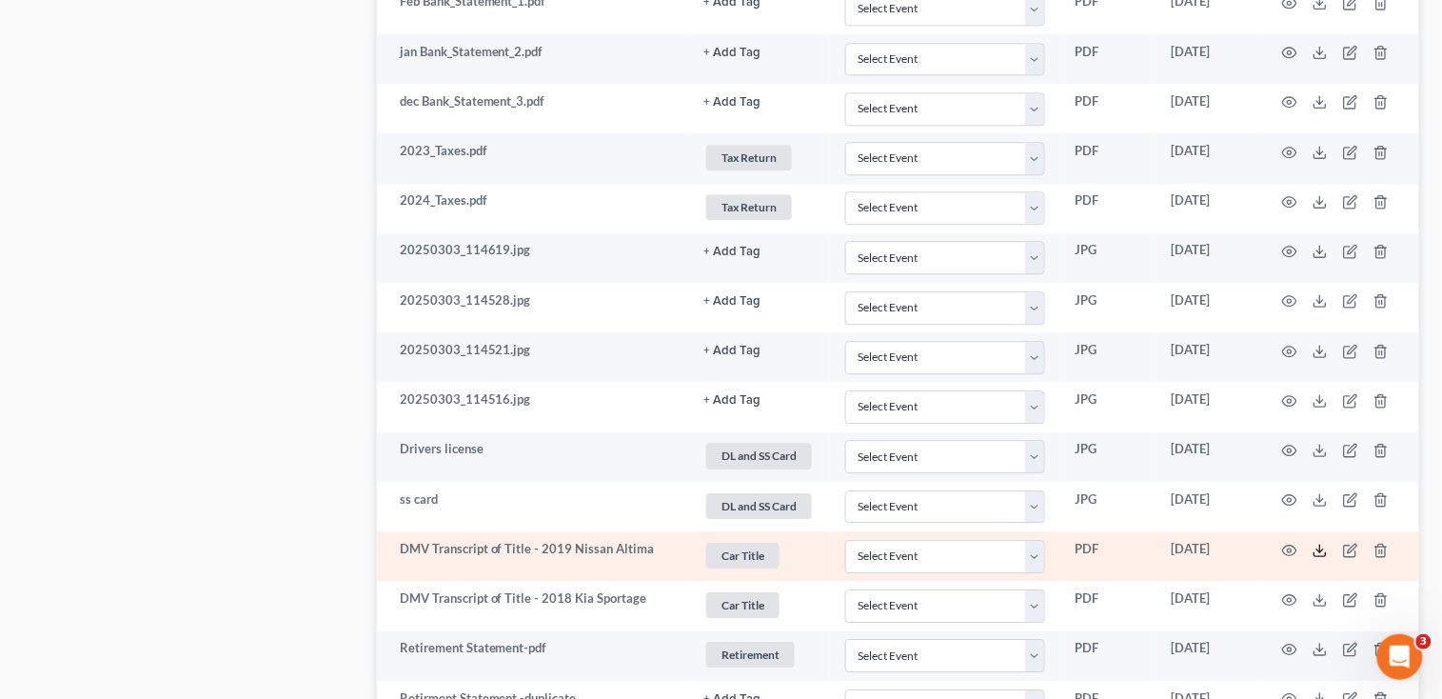
click at [1325, 554] on icon at bounding box center [1320, 550] width 15 height 15
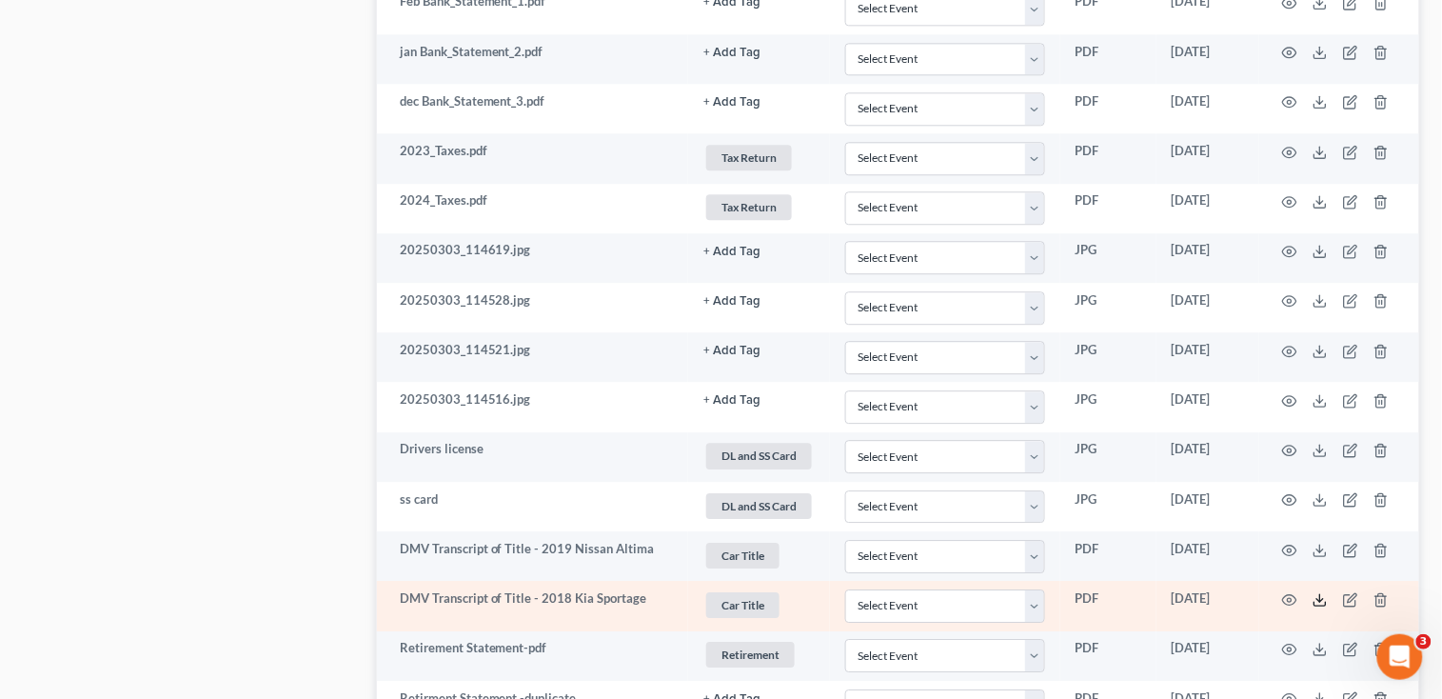
click at [1321, 593] on icon at bounding box center [1320, 599] width 15 height 15
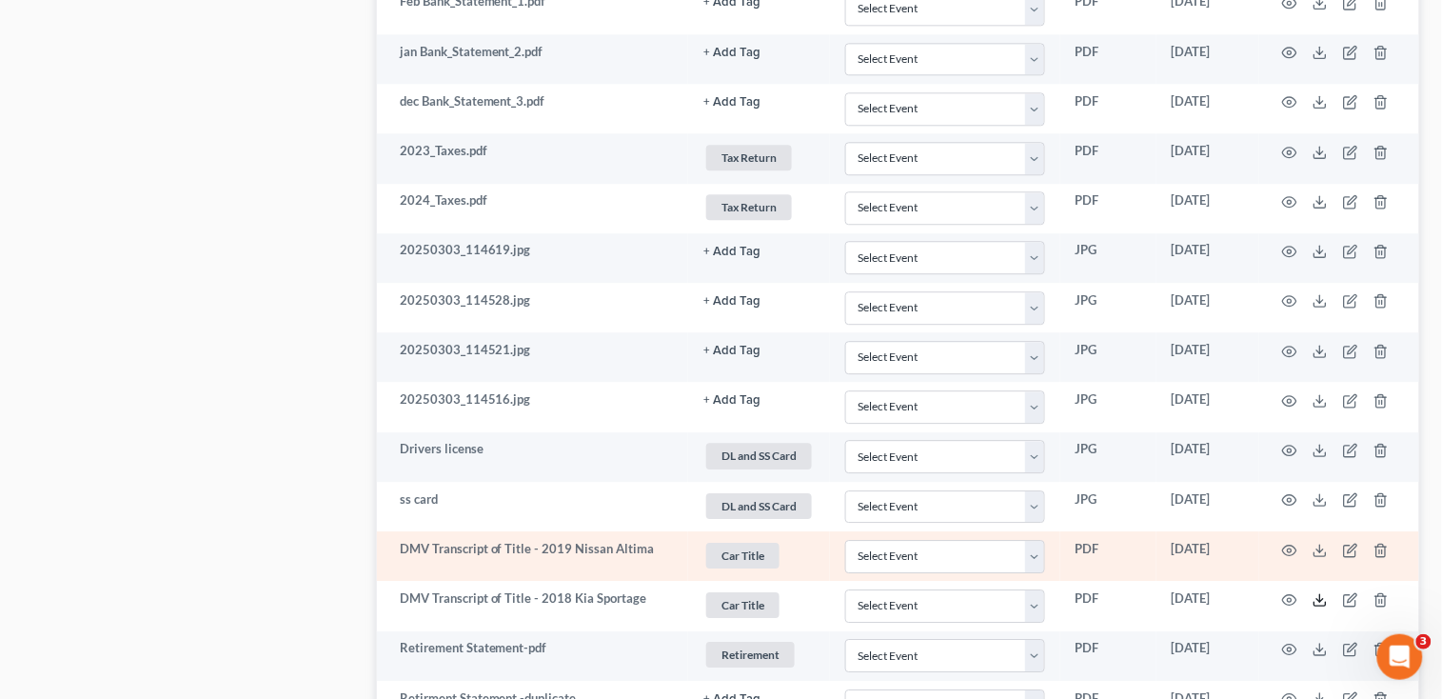
scroll to position [1396, 0]
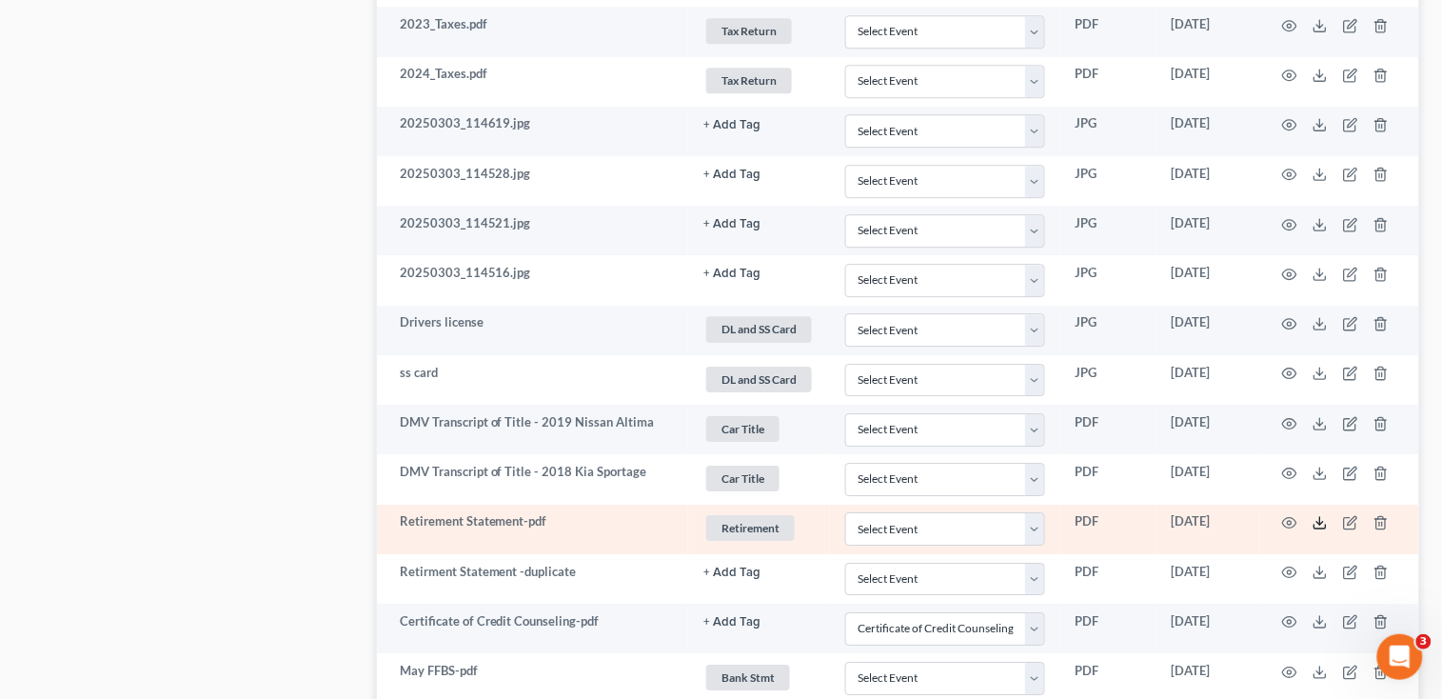
click at [1320, 526] on icon at bounding box center [1320, 522] width 15 height 15
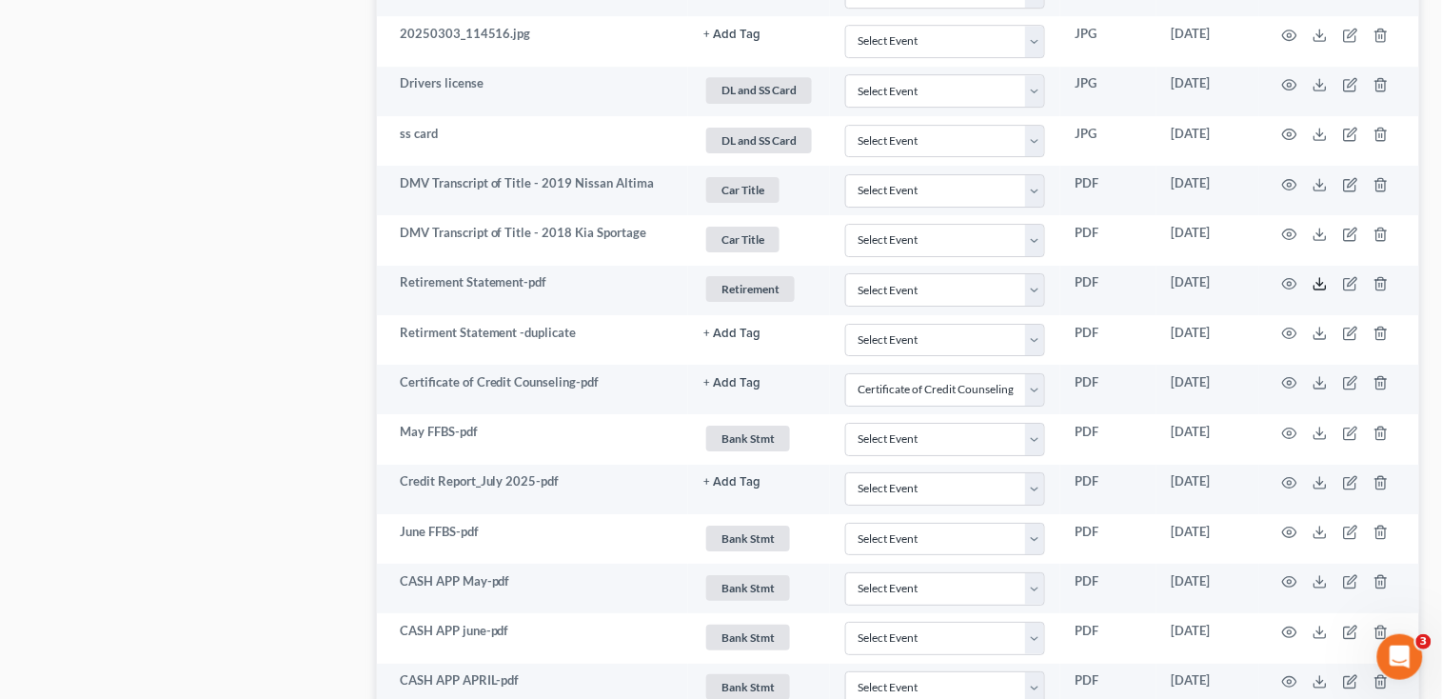
scroll to position [1650, 0]
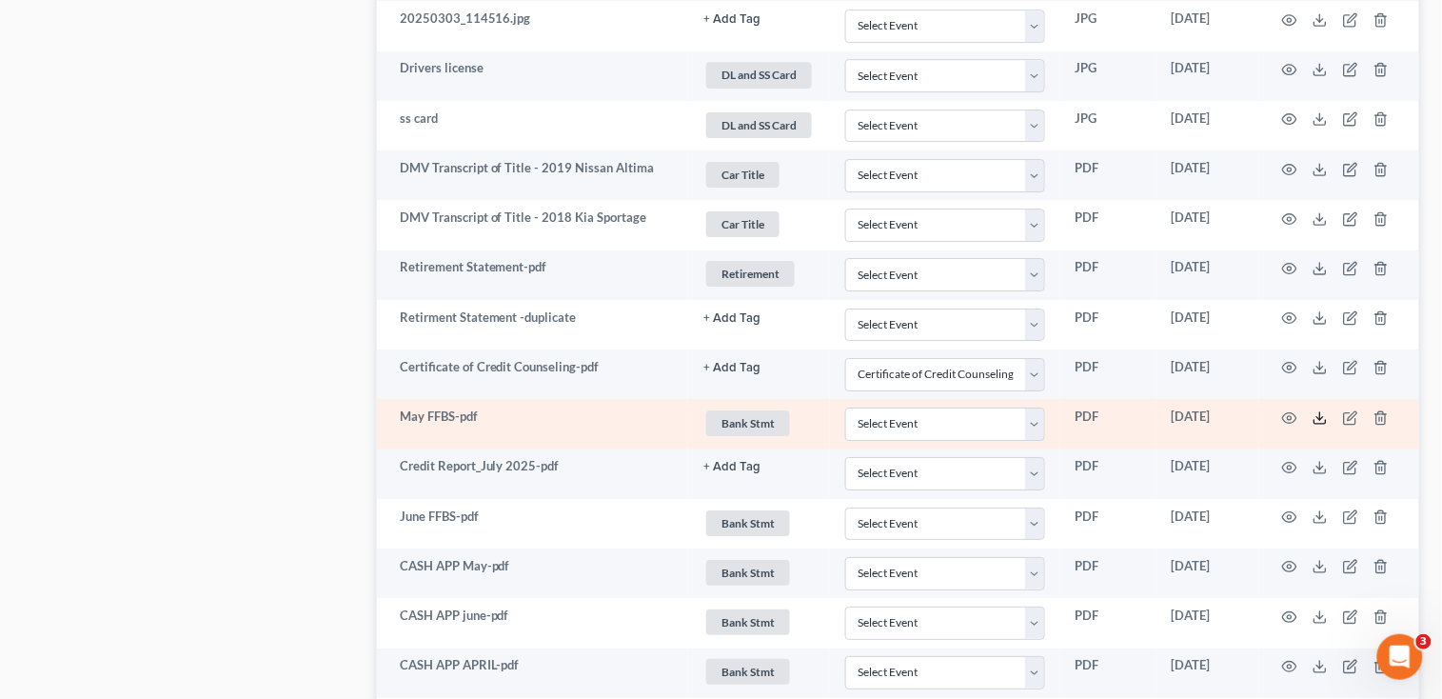
click at [1325, 417] on icon at bounding box center [1320, 417] width 15 height 15
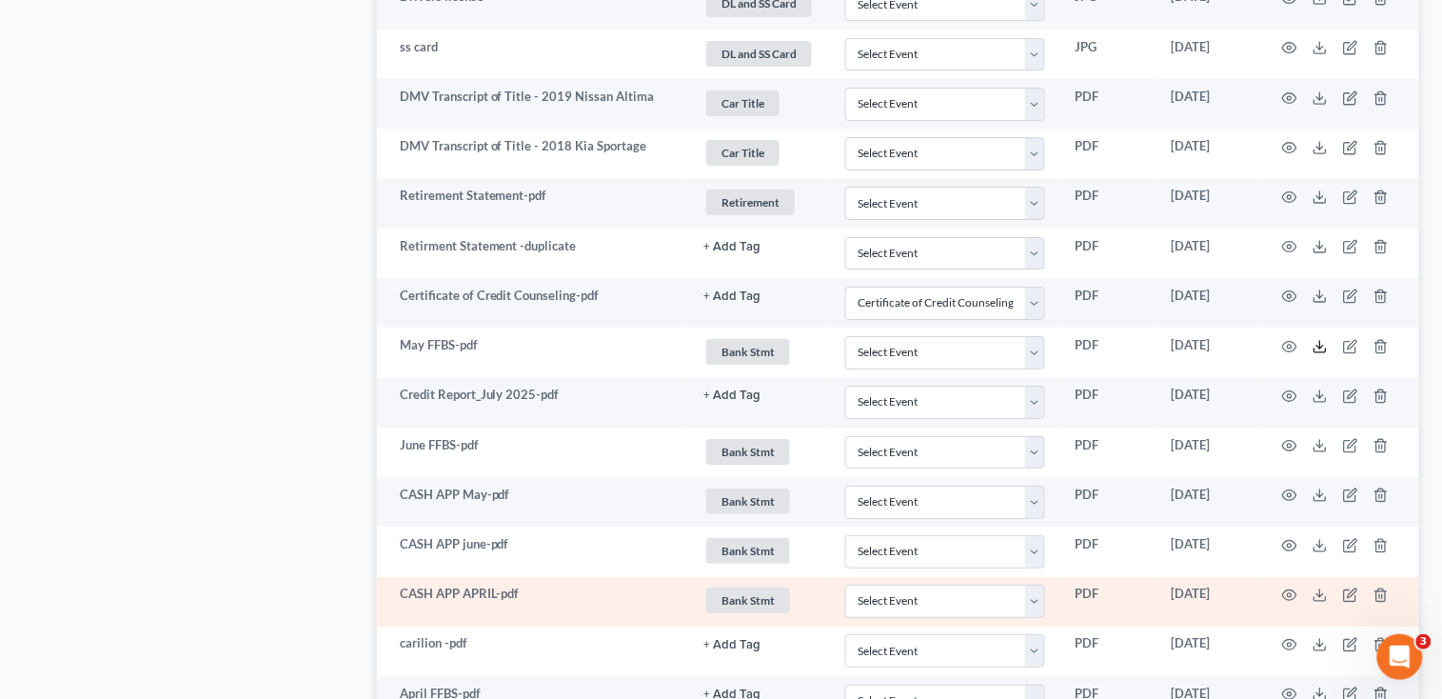
scroll to position [1776, 0]
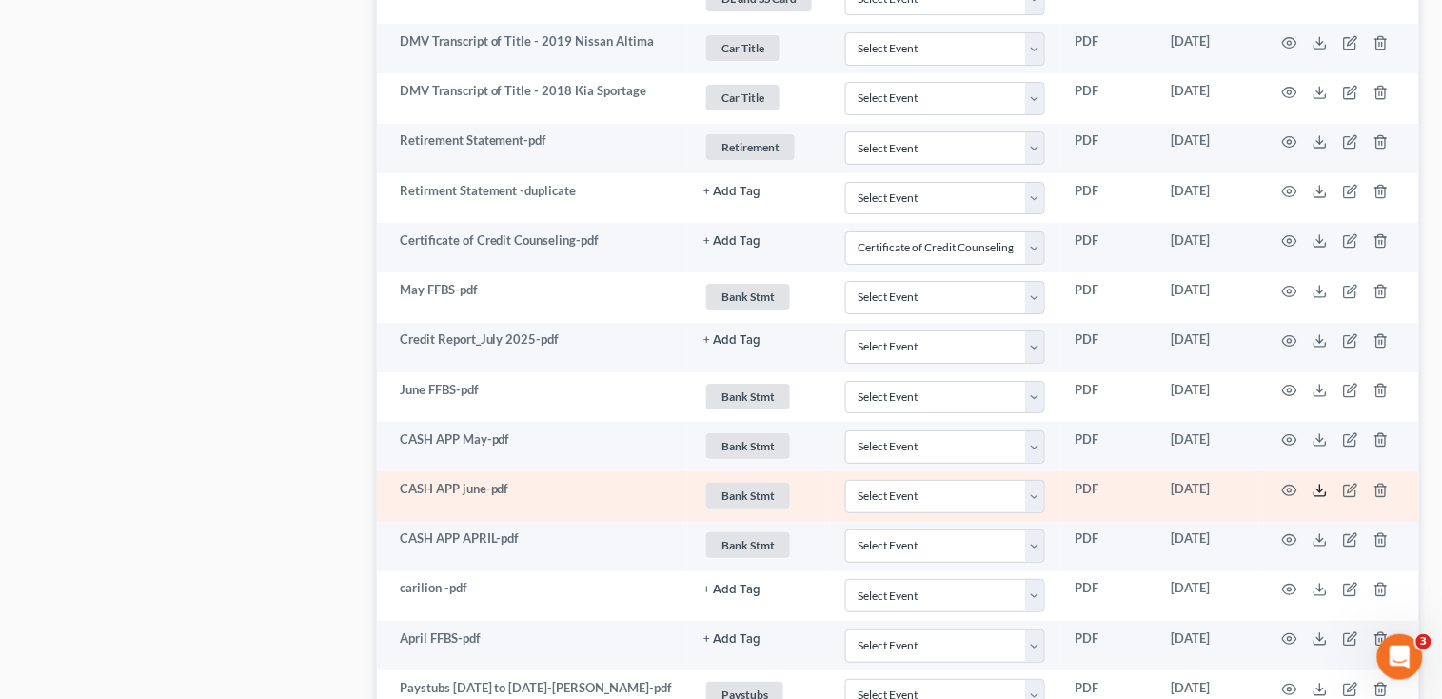
click at [1317, 494] on icon at bounding box center [1320, 490] width 15 height 15
click at [1325, 489] on icon at bounding box center [1320, 490] width 15 height 15
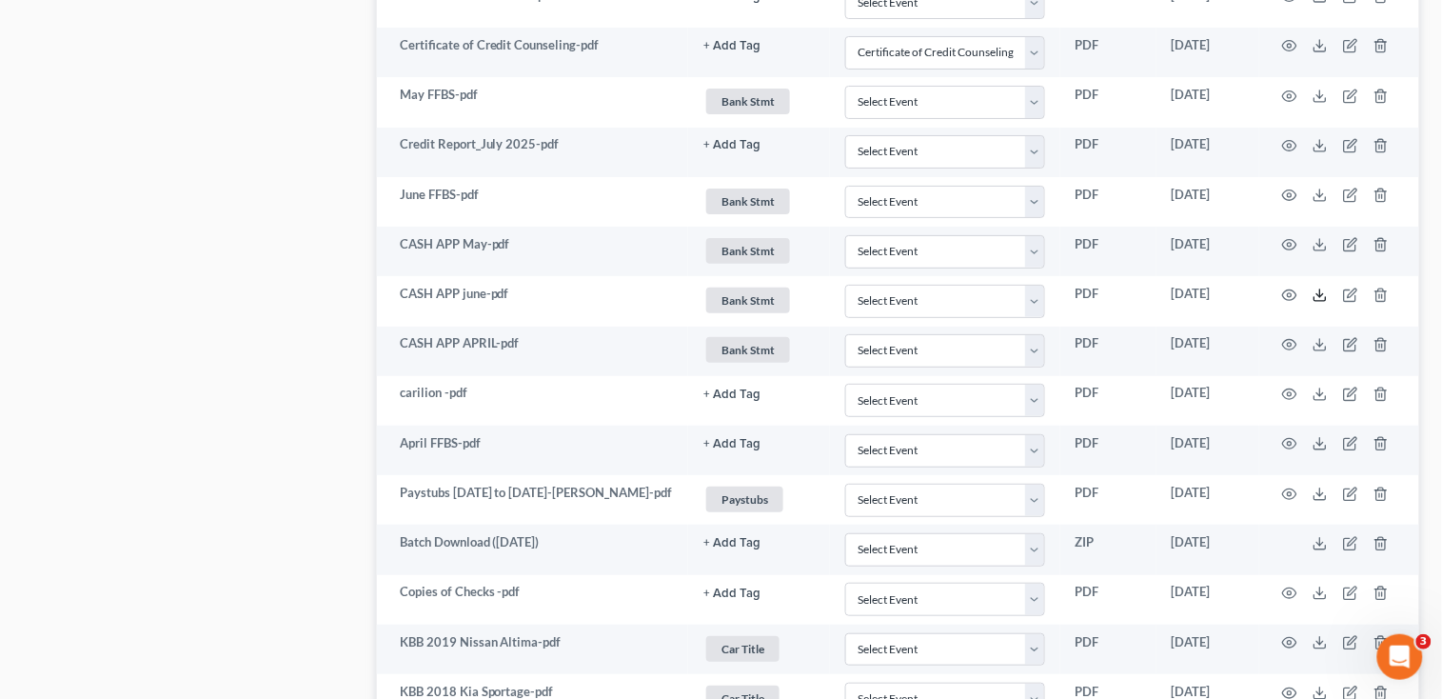
scroll to position [2031, 0]
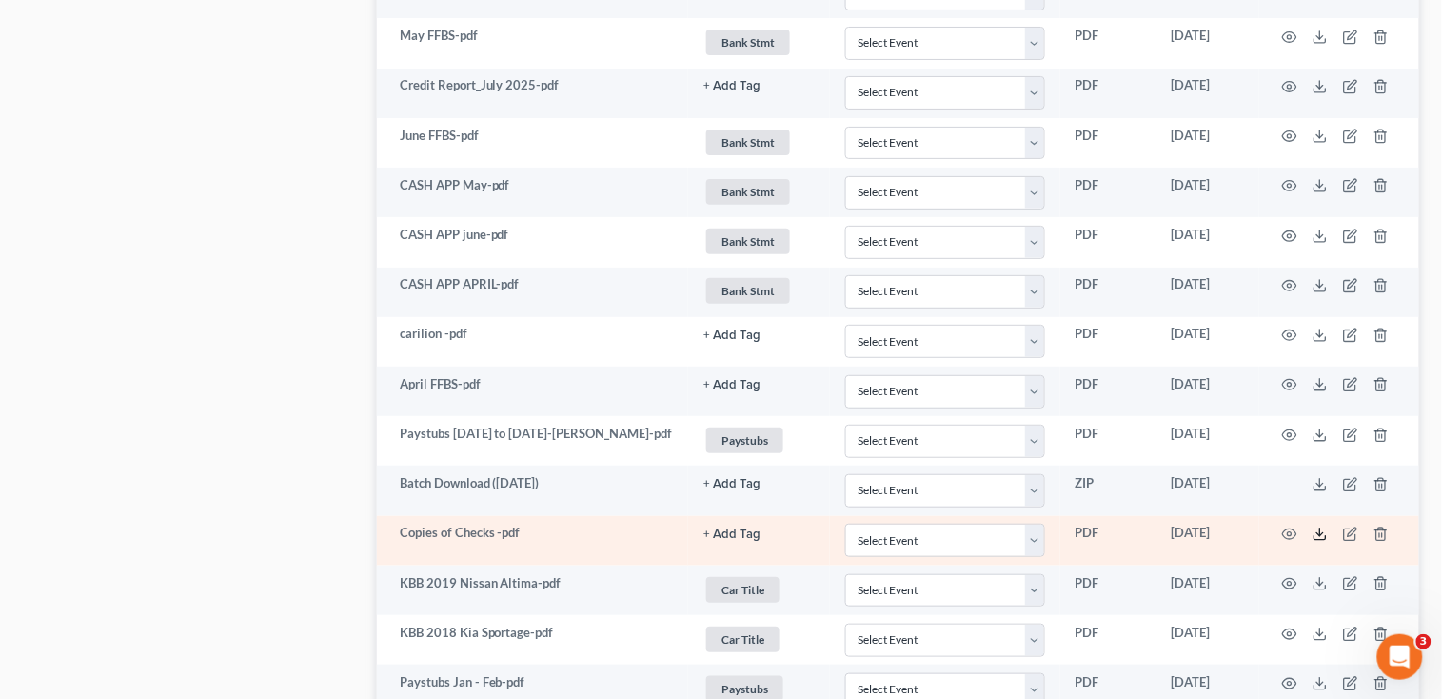
click at [1317, 542] on icon at bounding box center [1320, 533] width 15 height 15
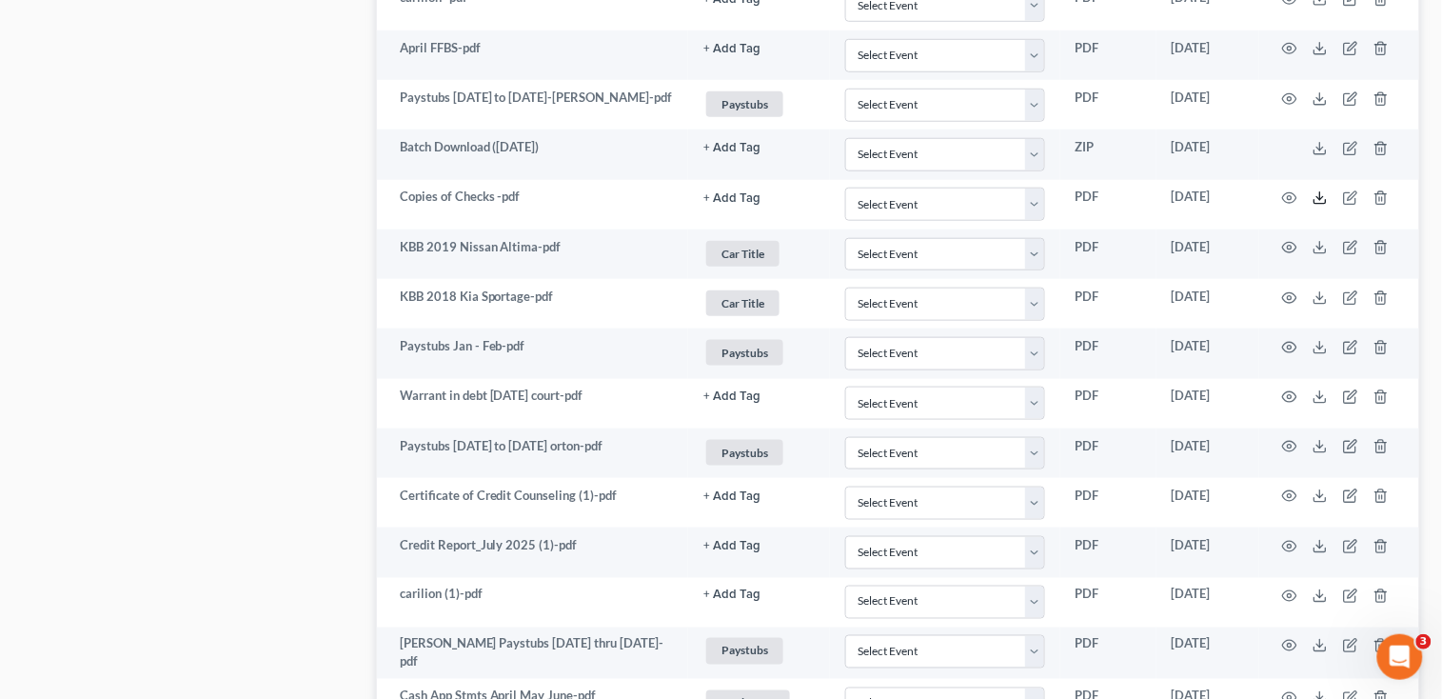
scroll to position [2411, 0]
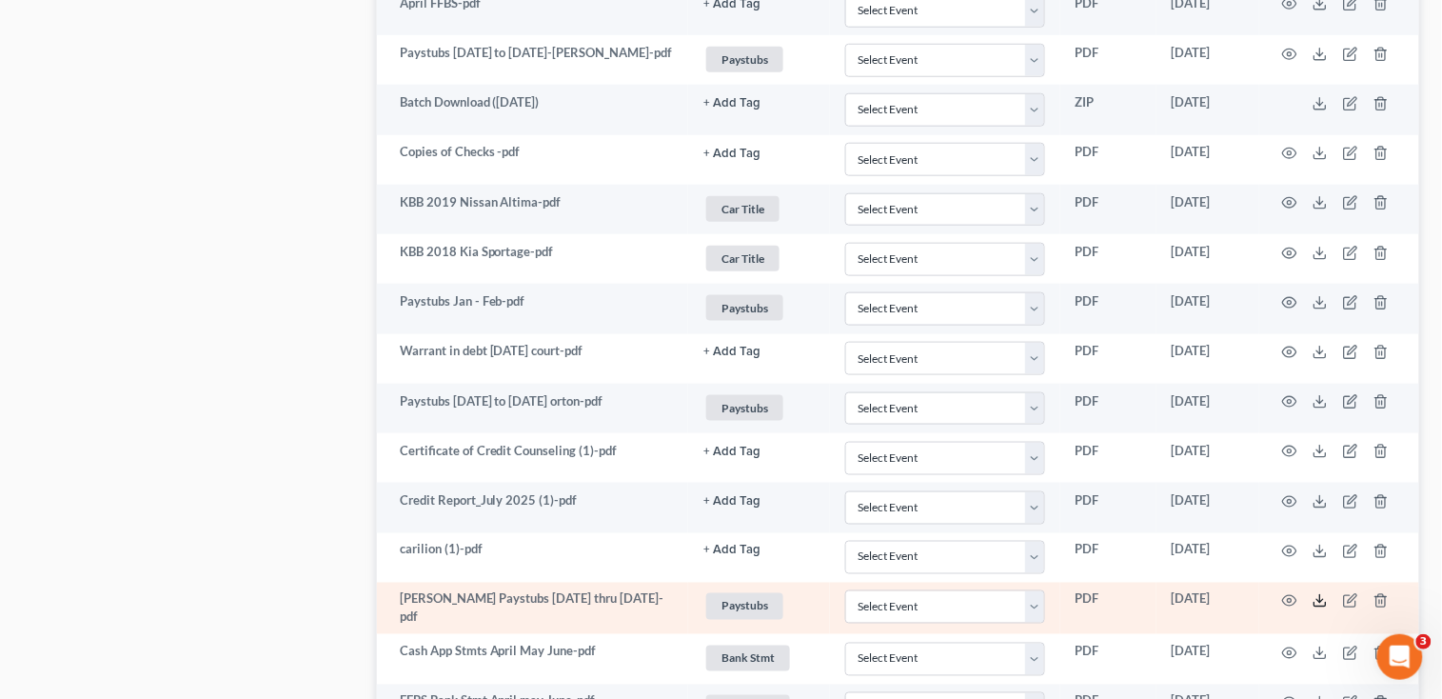
click at [1326, 606] on icon at bounding box center [1320, 605] width 11 height 4
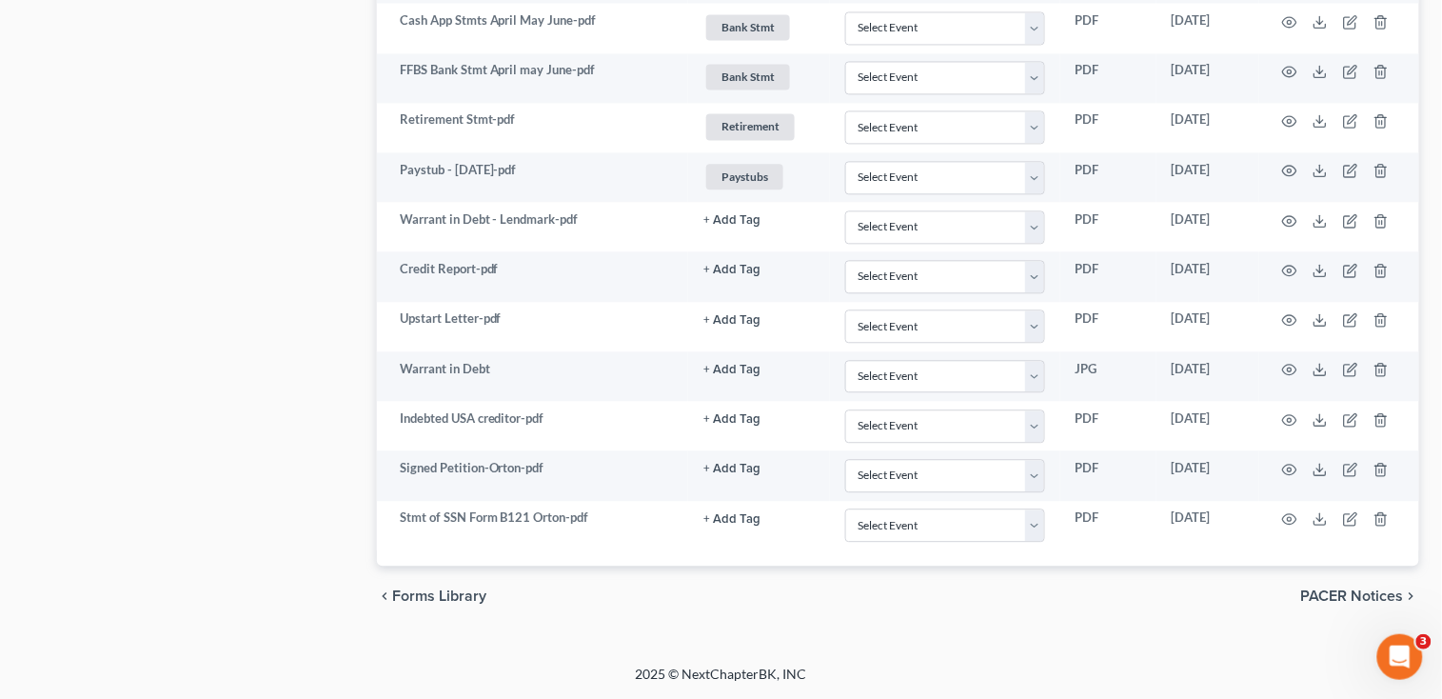
scroll to position [3047, 0]
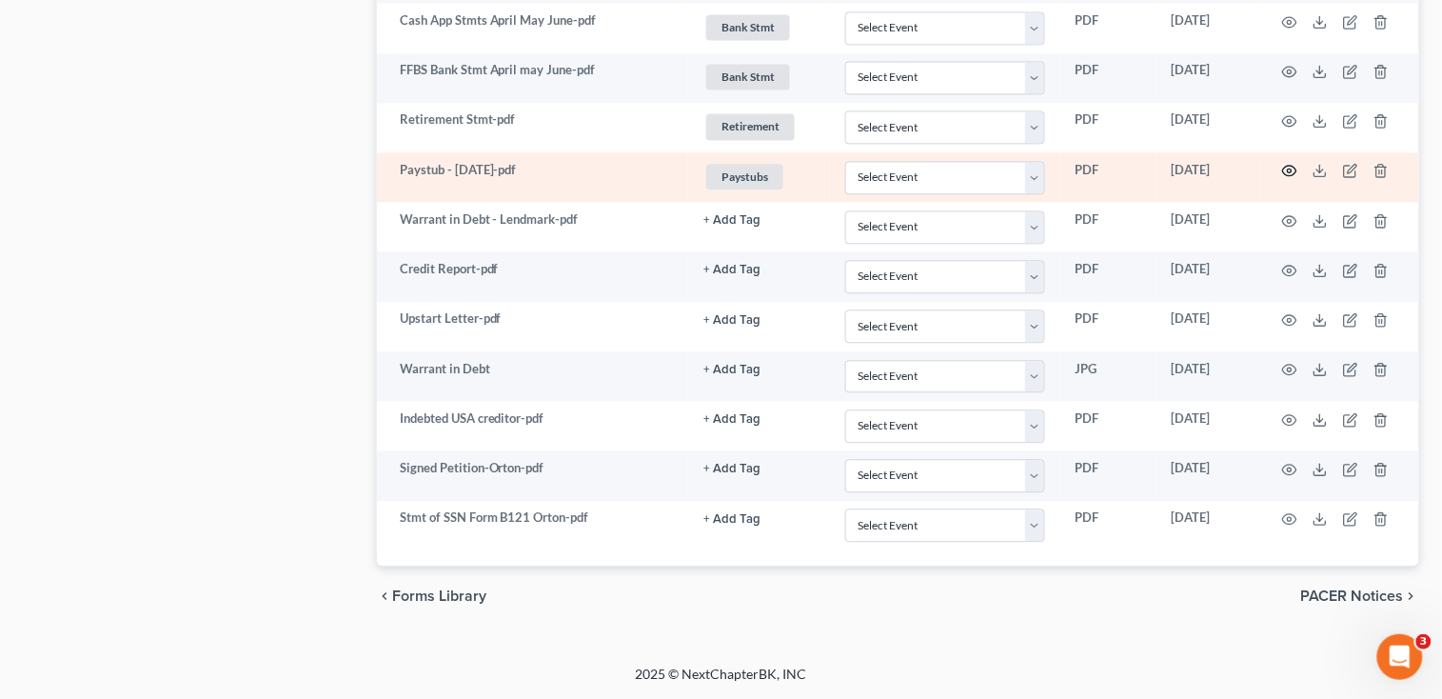
click at [1297, 167] on icon "button" at bounding box center [1289, 170] width 15 height 15
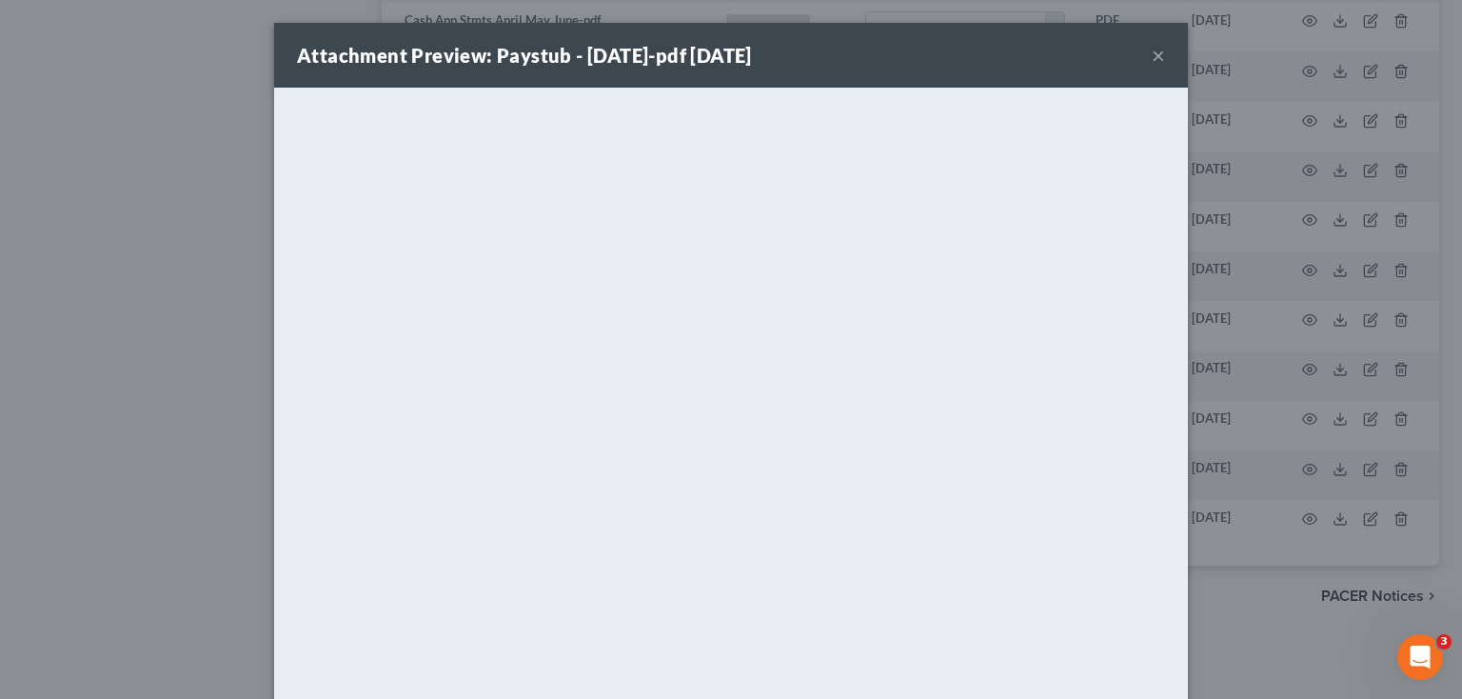
click at [1154, 50] on button "×" at bounding box center [1158, 55] width 13 height 23
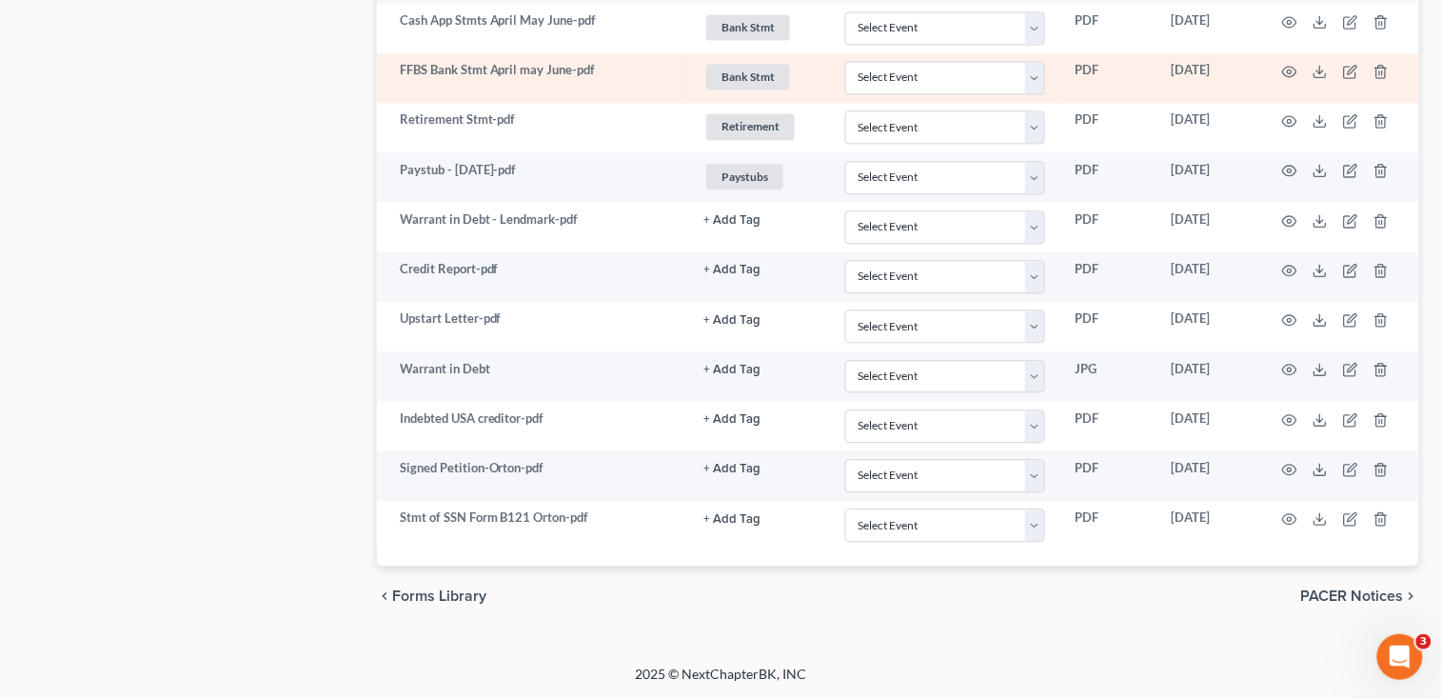
click at [1298, 70] on td at bounding box center [1339, 78] width 160 height 50
click at [1287, 73] on icon "button" at bounding box center [1289, 71] width 15 height 15
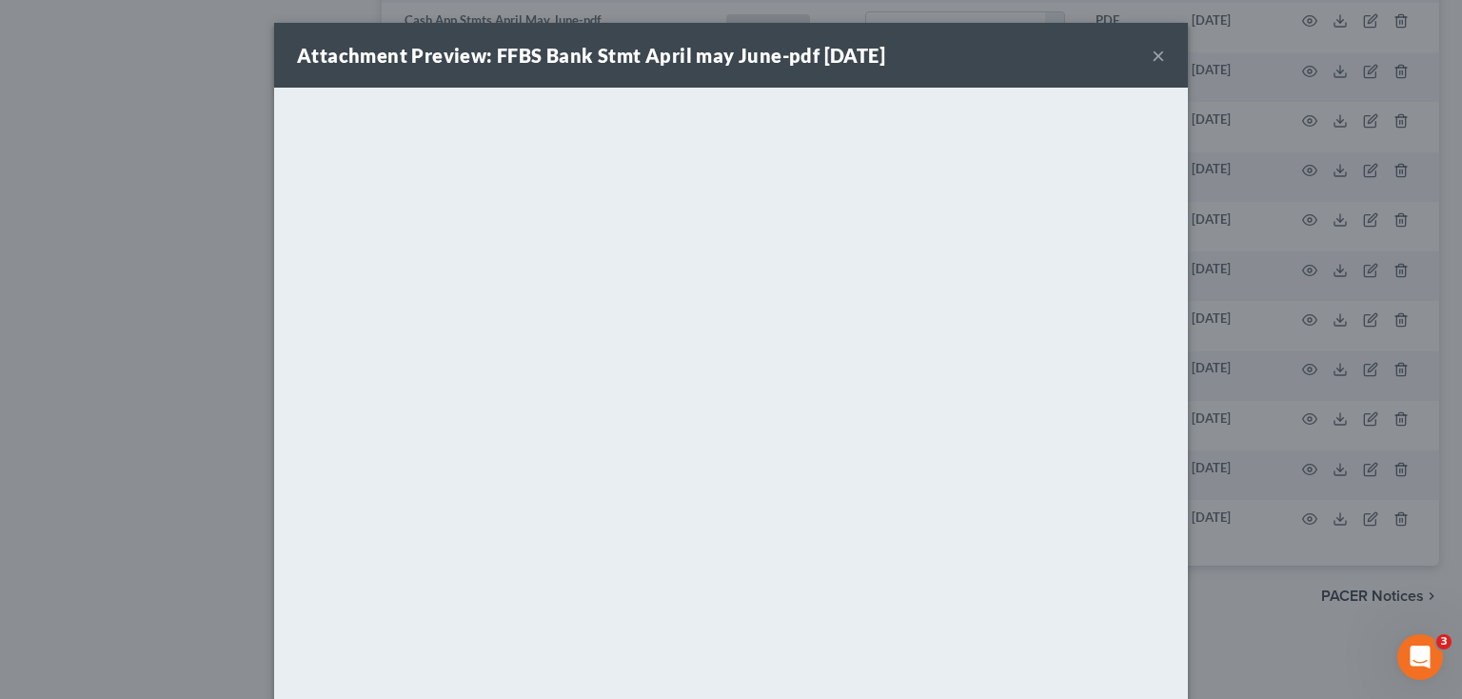
click at [1152, 50] on button "×" at bounding box center [1158, 55] width 13 height 23
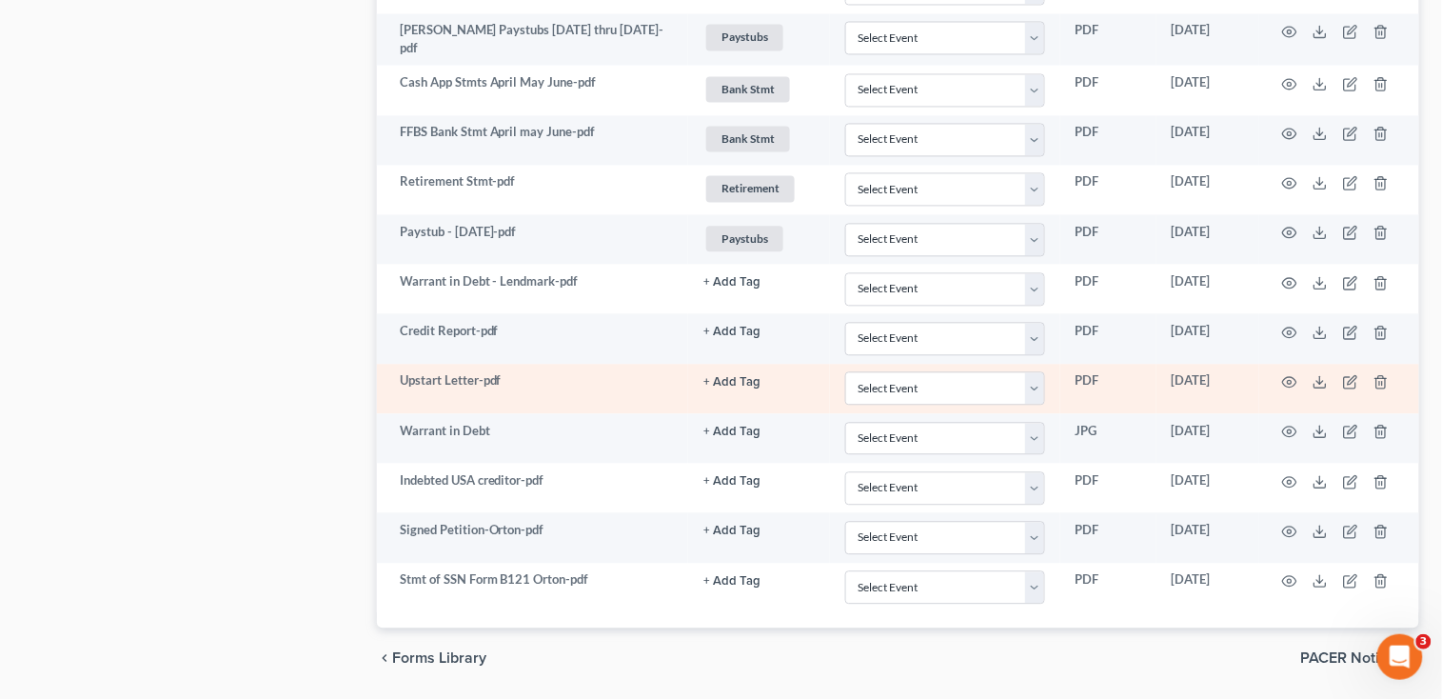
scroll to position [2920, 0]
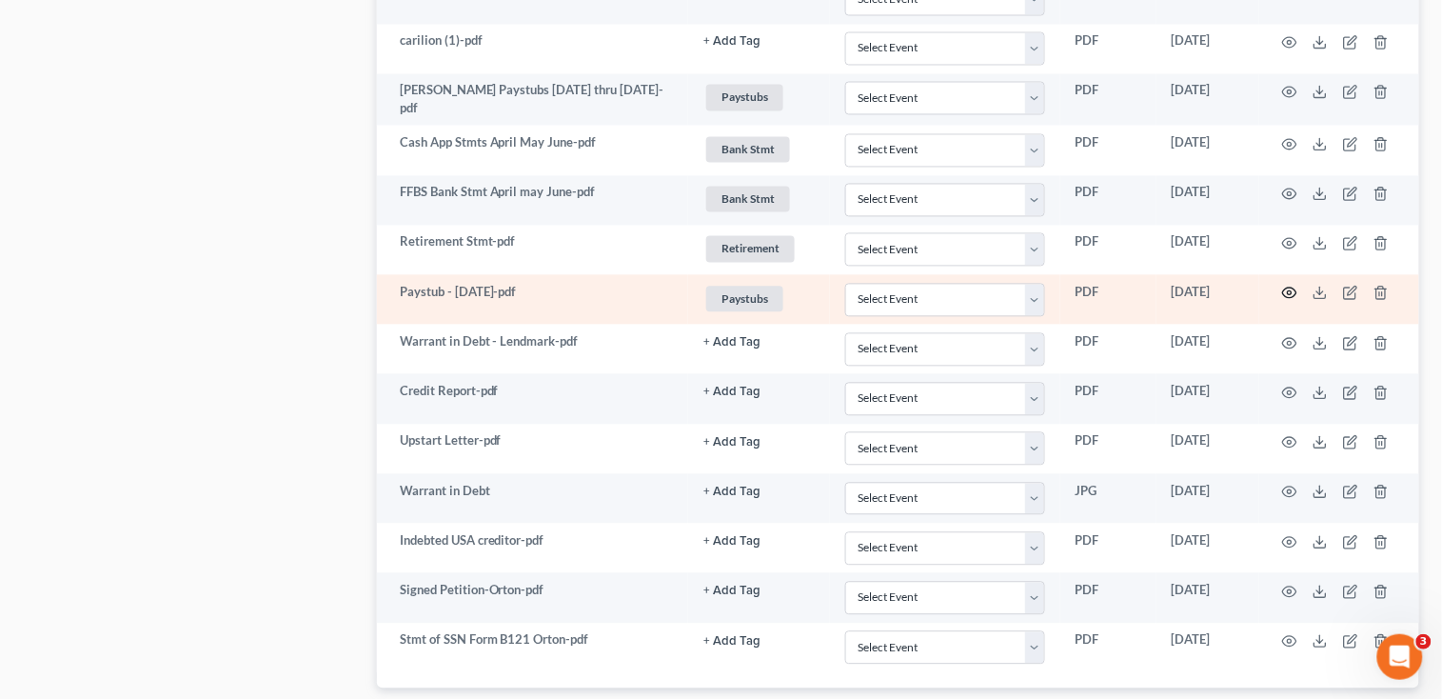
click at [1288, 295] on circle "button" at bounding box center [1290, 293] width 4 height 4
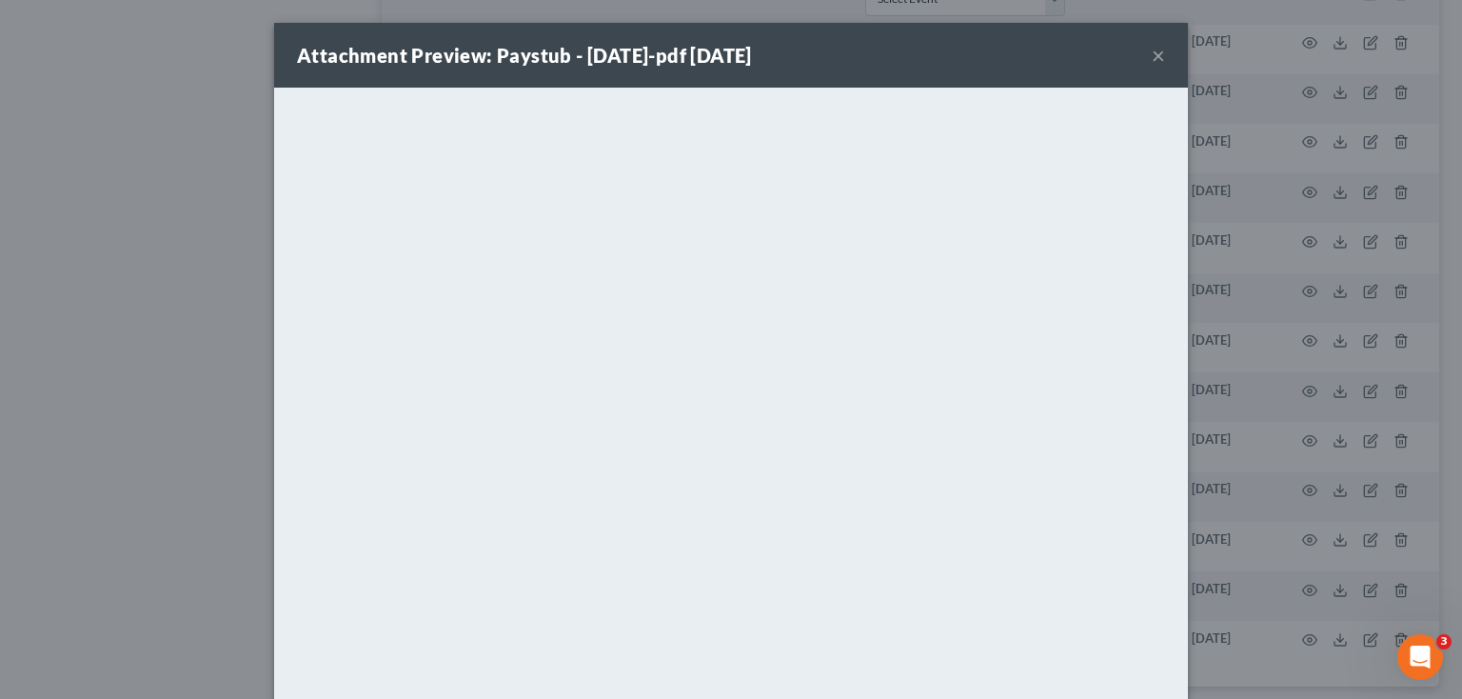
click at [1152, 52] on button "×" at bounding box center [1158, 55] width 13 height 23
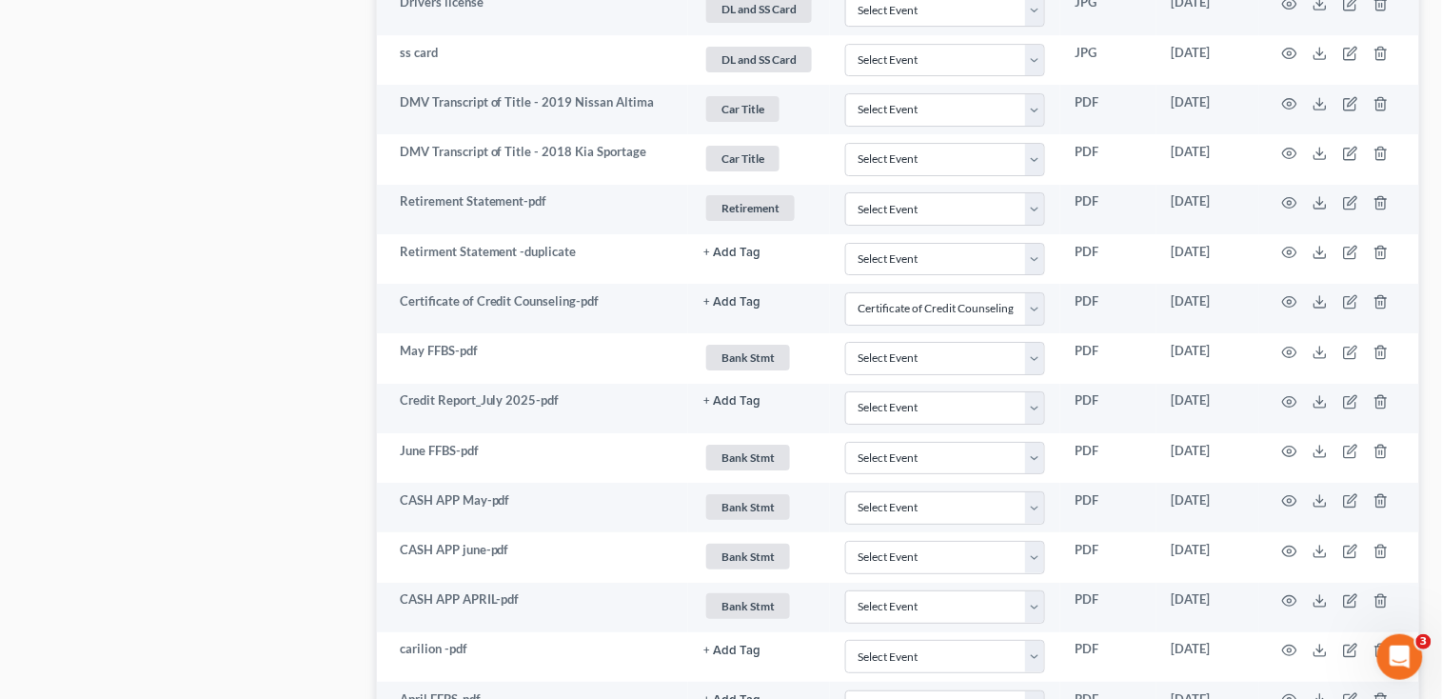
scroll to position [1651, 0]
